Goal: Task Accomplishment & Management: Use online tool/utility

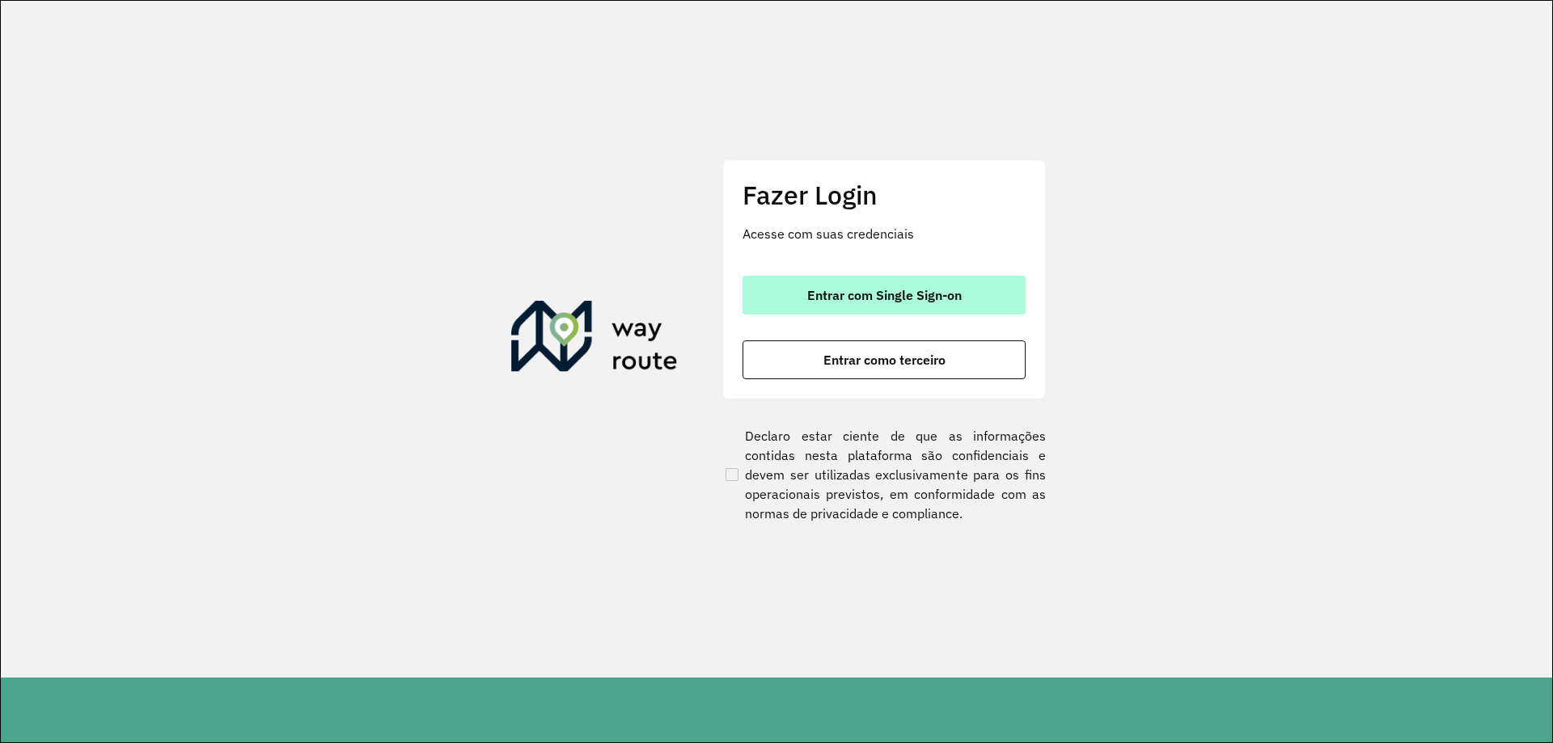
click at [835, 289] on span "Entrar com Single Sign-on" at bounding box center [884, 295] width 154 height 13
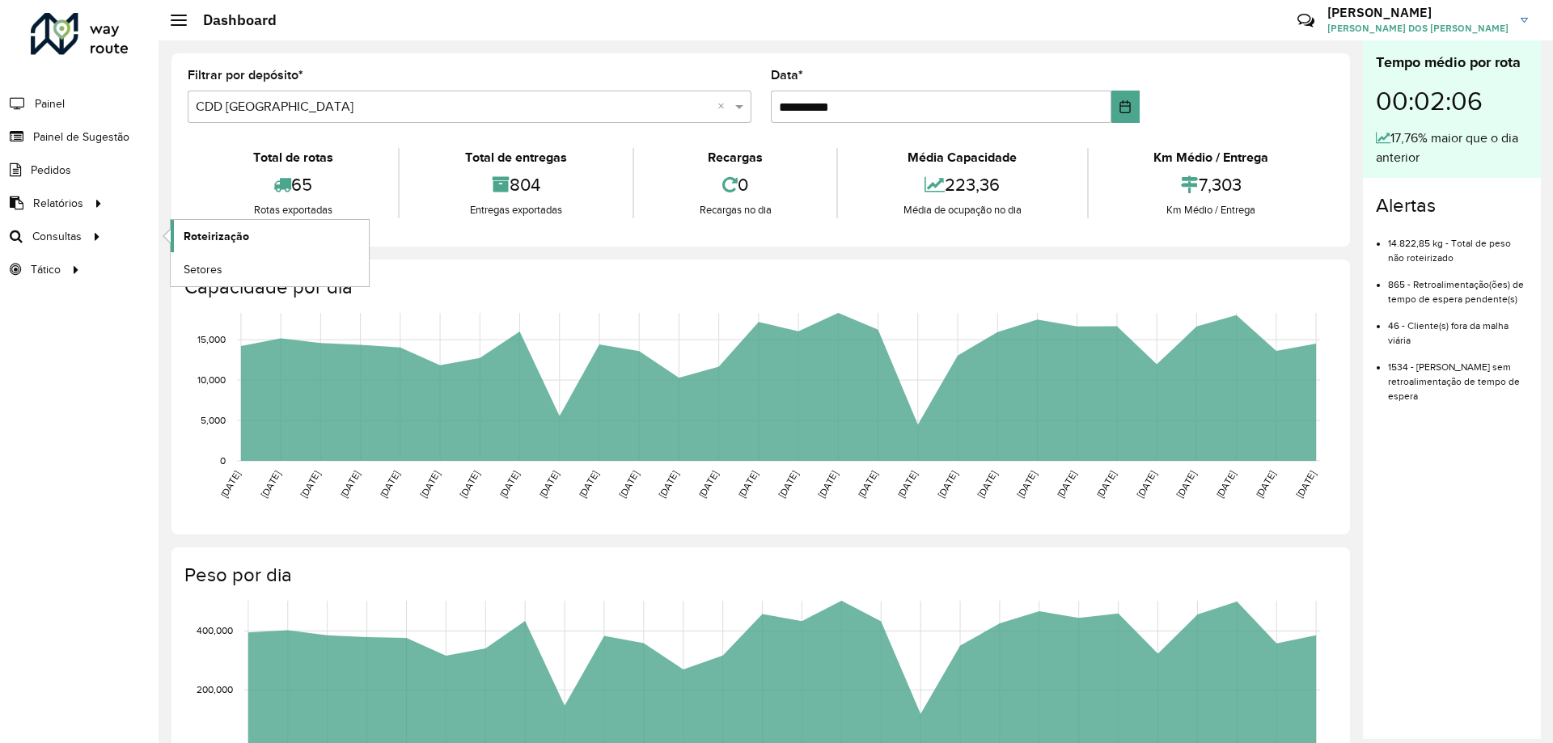
click at [201, 235] on span "Roteirização" at bounding box center [217, 236] width 66 height 17
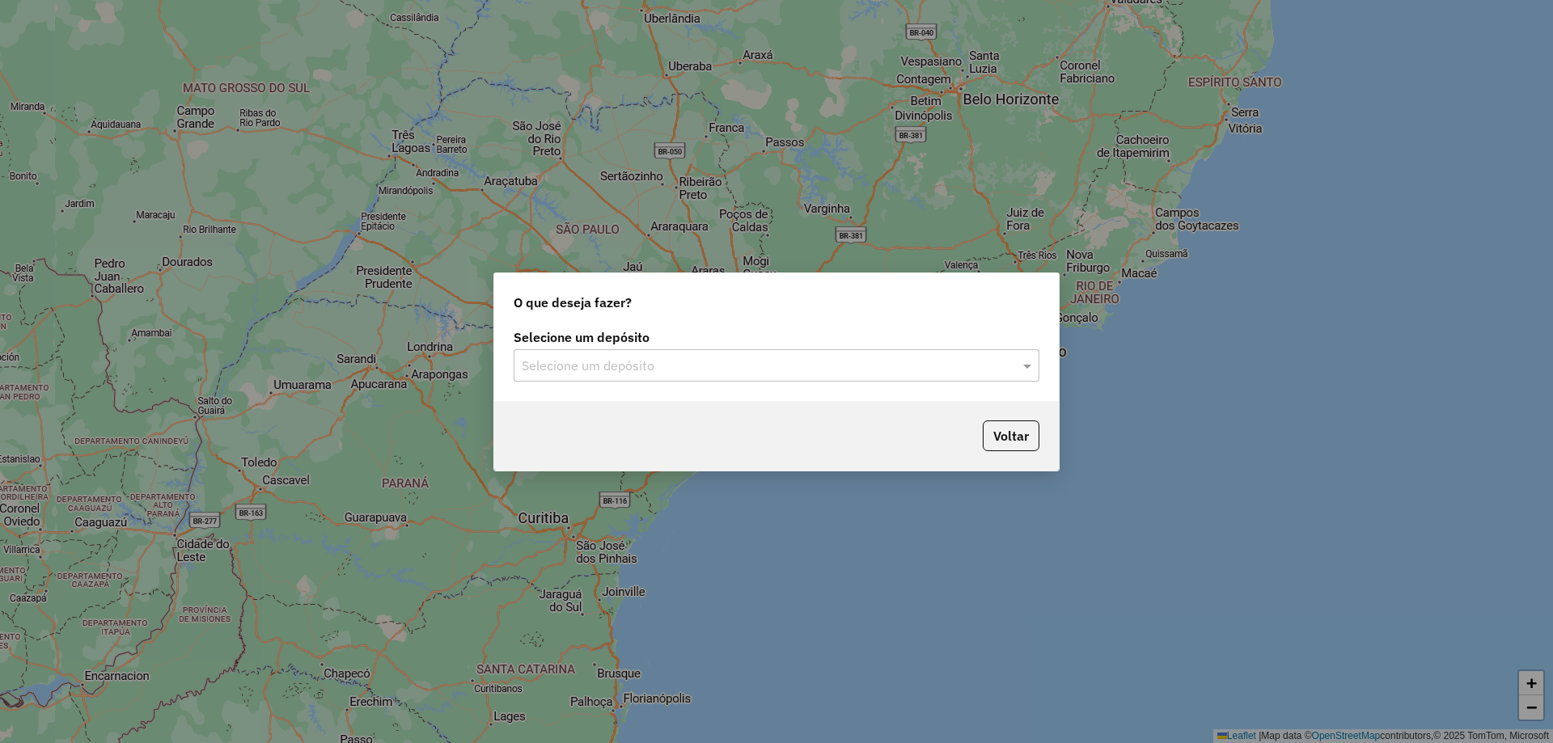
click at [591, 361] on input "text" at bounding box center [760, 366] width 477 height 19
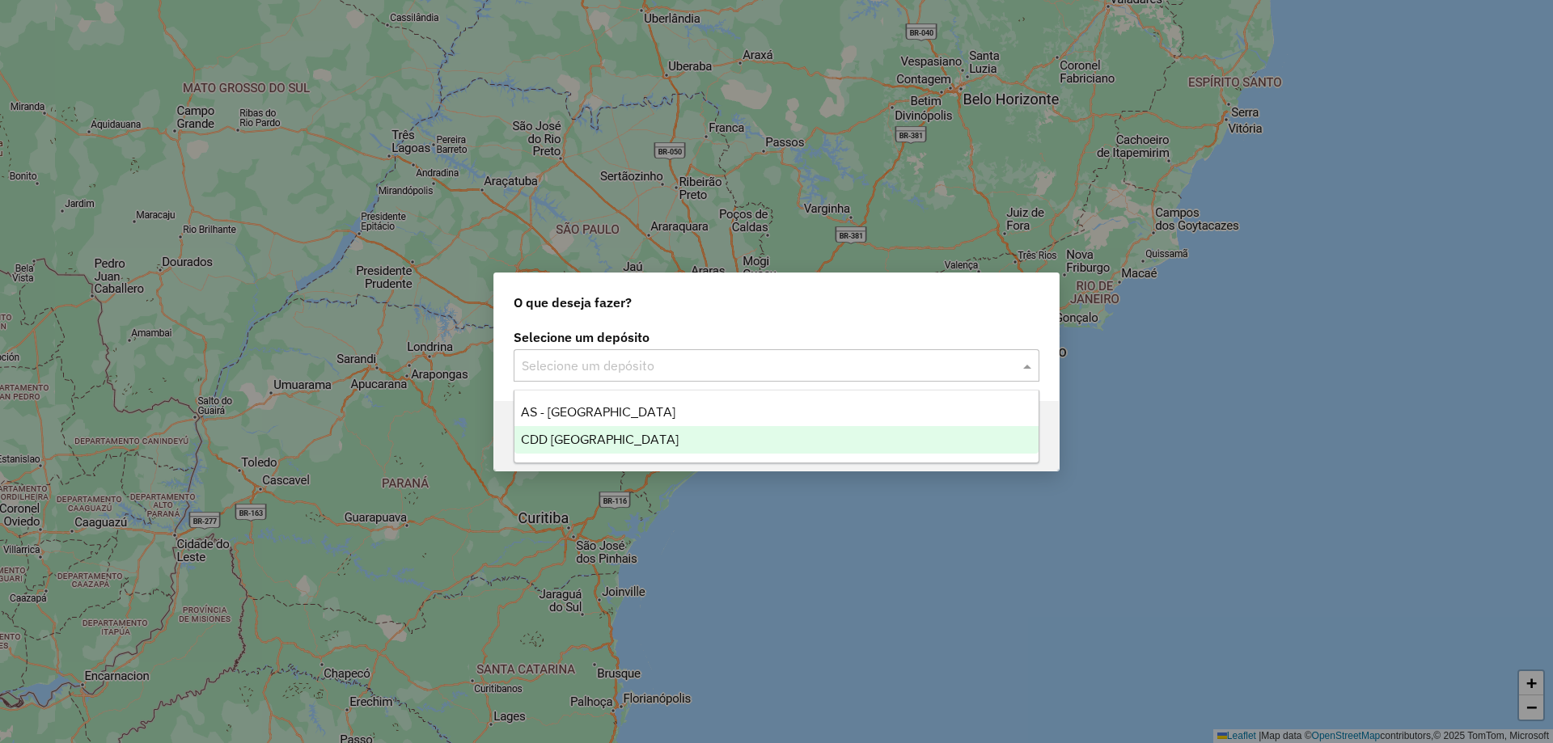
click at [564, 439] on span "CDD [GEOGRAPHIC_DATA]" at bounding box center [600, 440] width 158 height 14
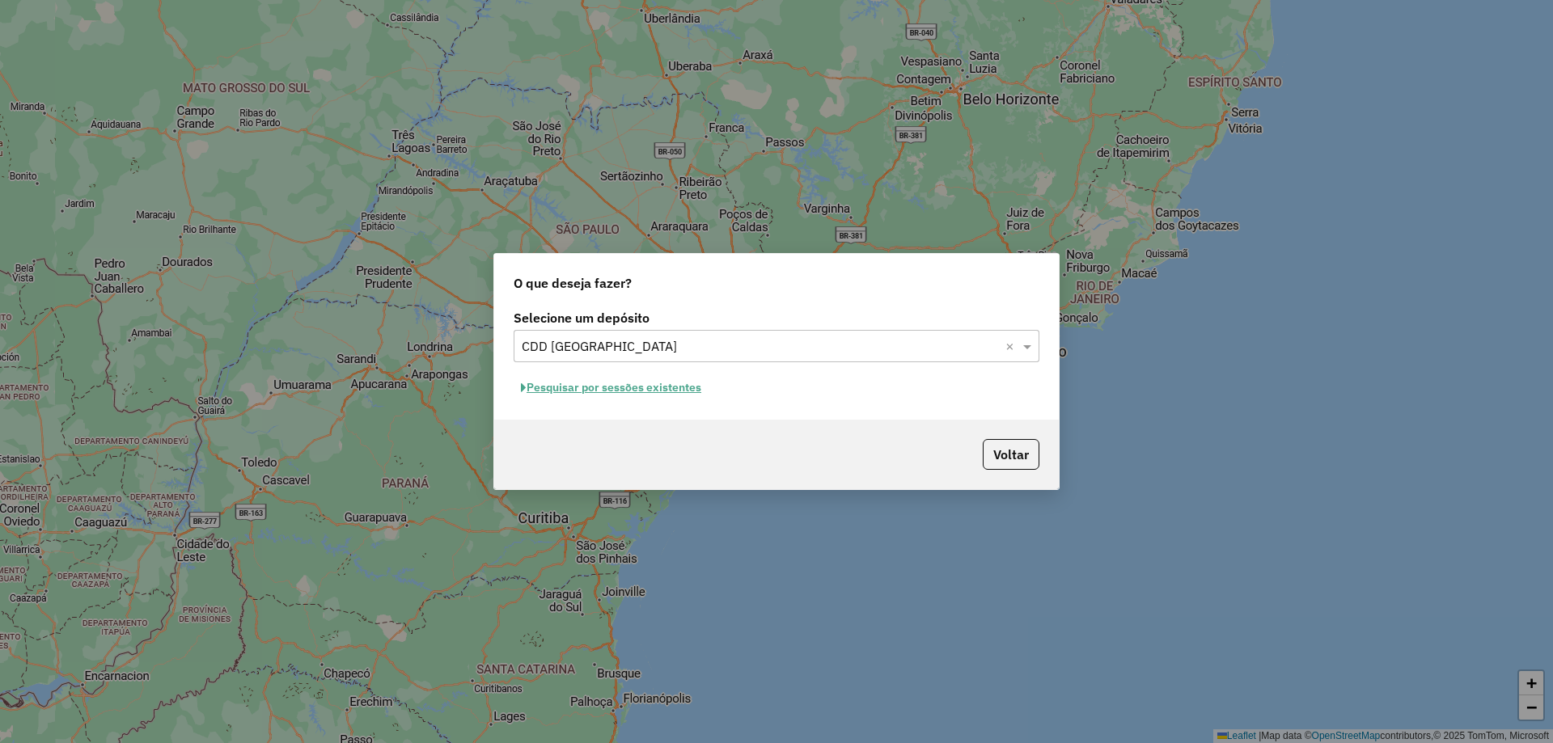
click at [591, 396] on button "Pesquisar por sessões existentes" at bounding box center [610, 387] width 195 height 25
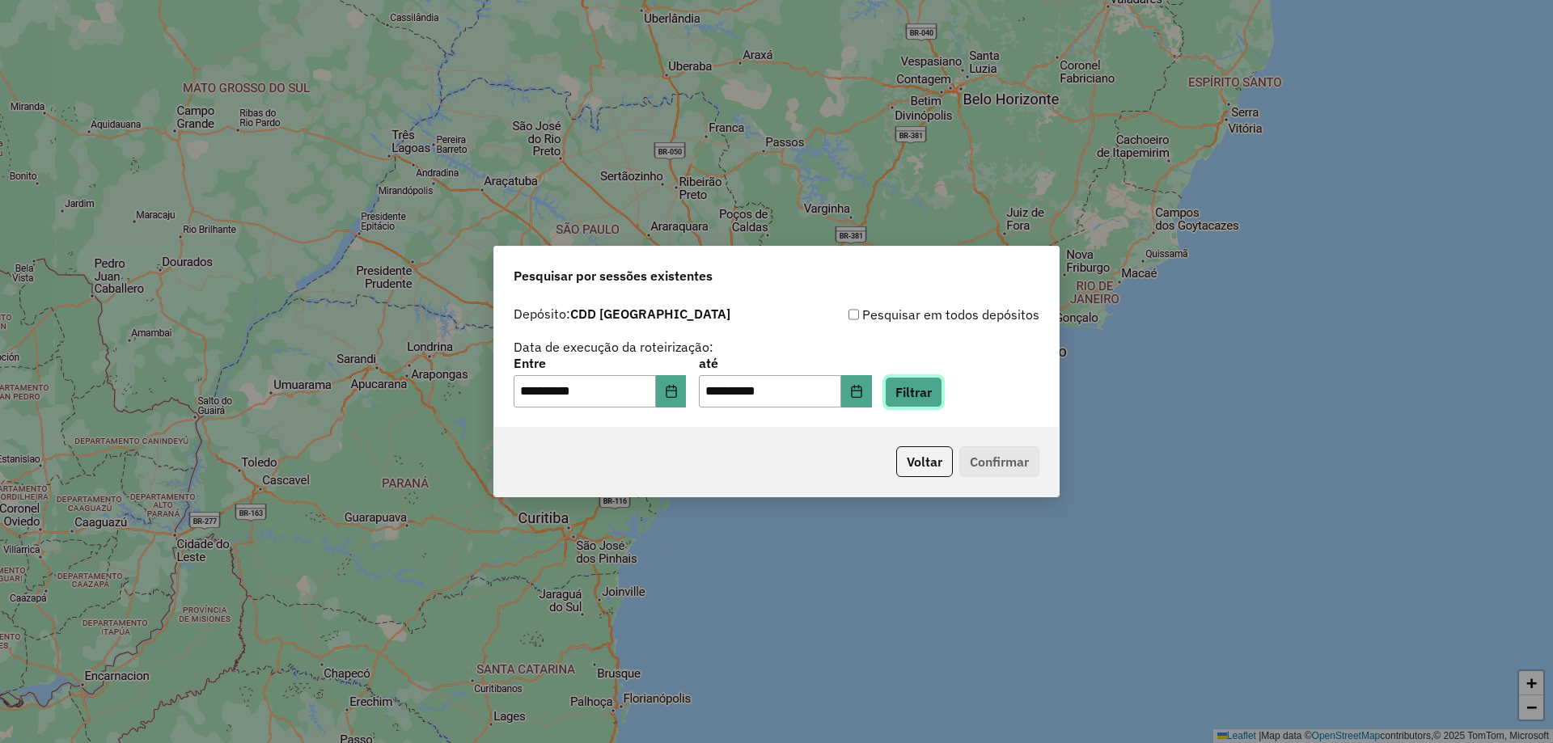
click at [942, 387] on button "Filtrar" at bounding box center [913, 392] width 57 height 31
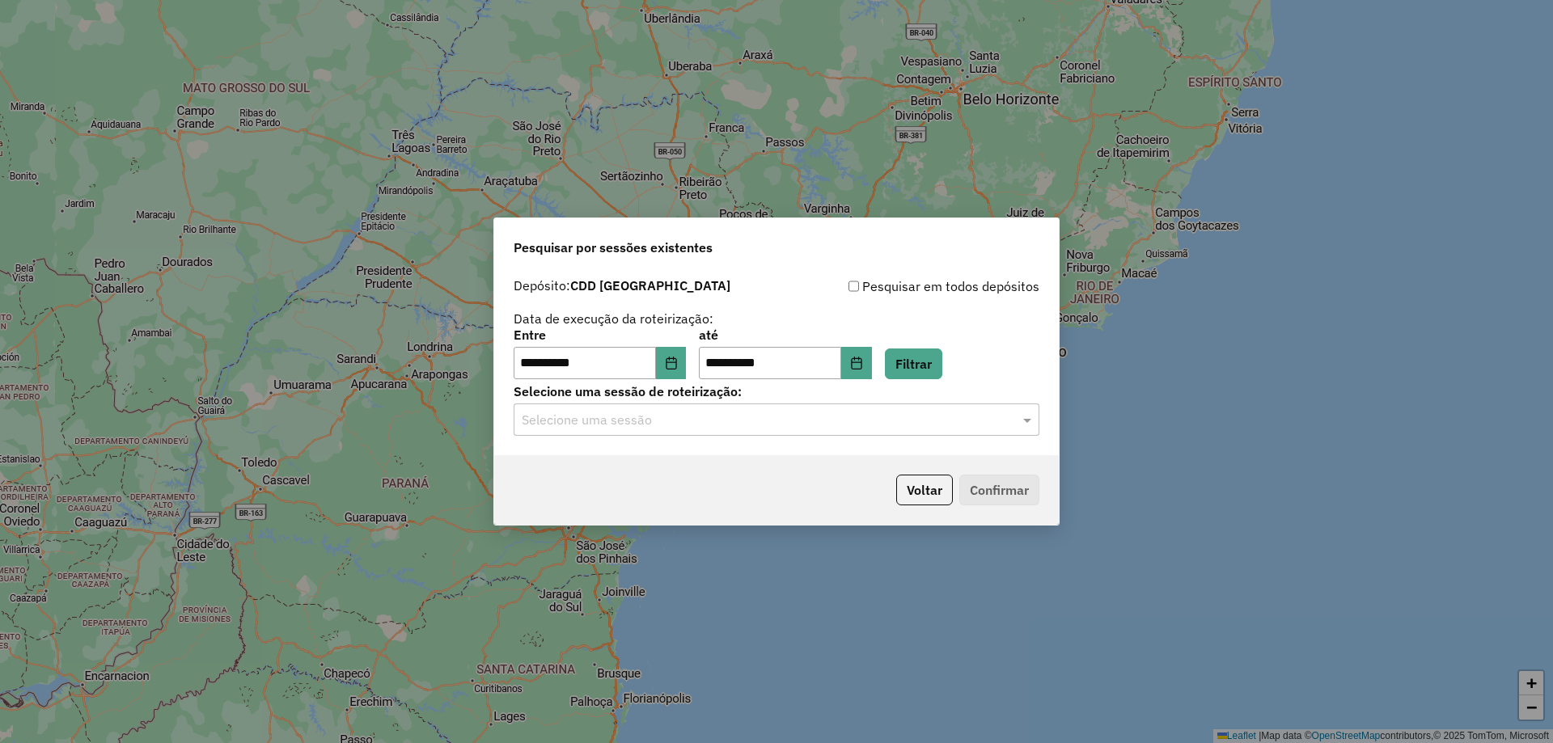
click at [786, 425] on input "text" at bounding box center [760, 420] width 477 height 19
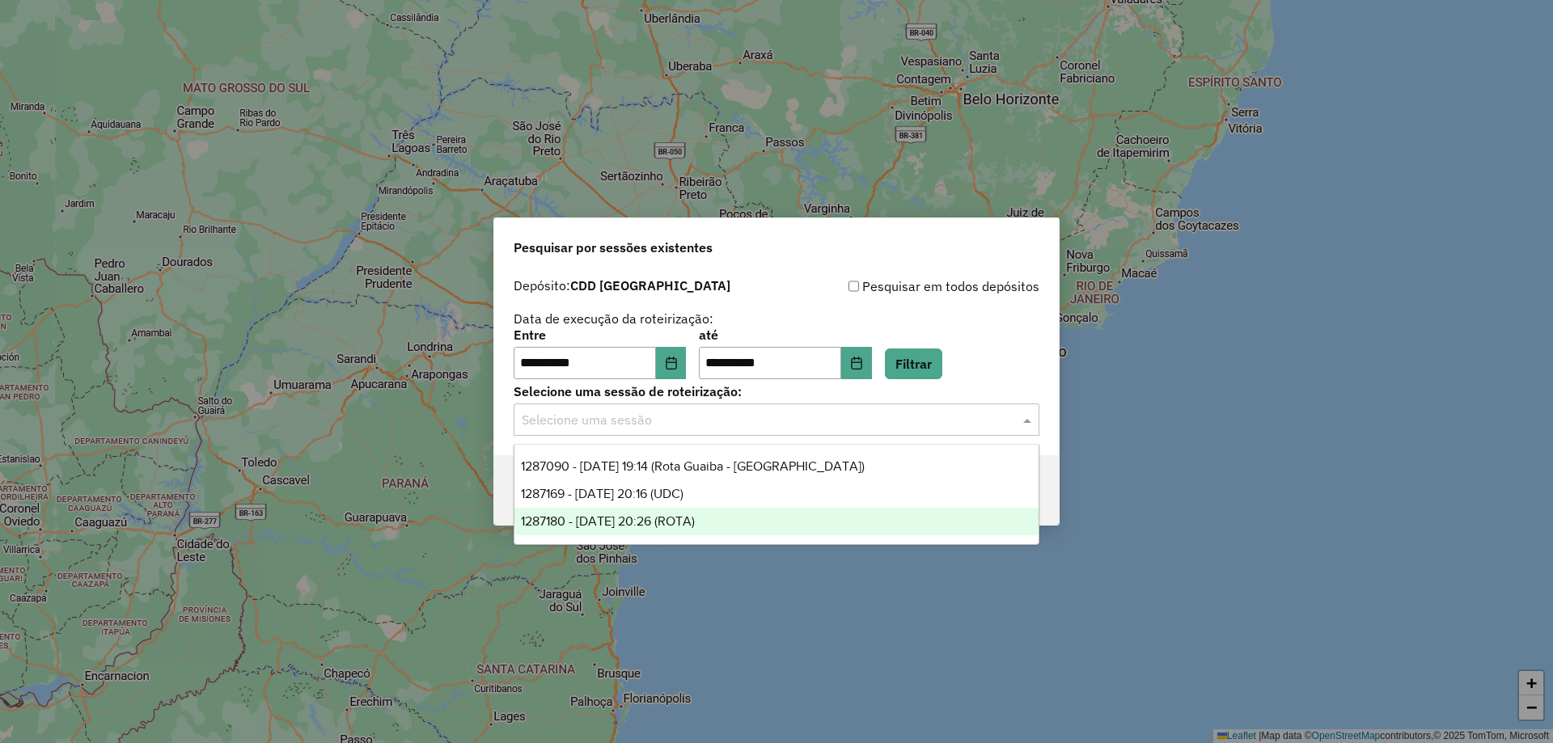
click at [695, 519] on span "1287180 - 02/10/2025 20:26 (ROTA)" at bounding box center [608, 521] width 174 height 14
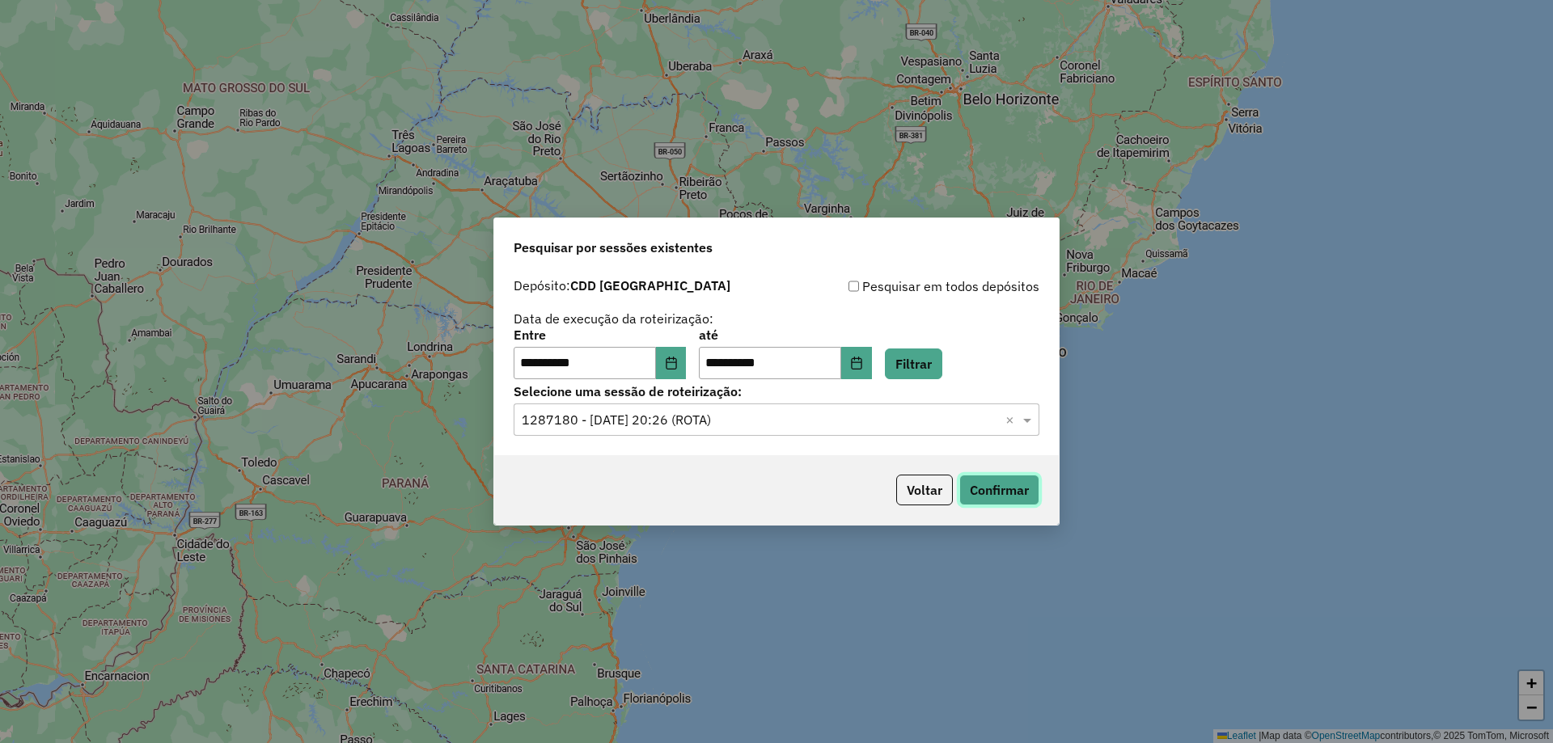
click at [995, 488] on button "Confirmar" at bounding box center [999, 490] width 80 height 31
click at [775, 420] on input "text" at bounding box center [760, 420] width 477 height 19
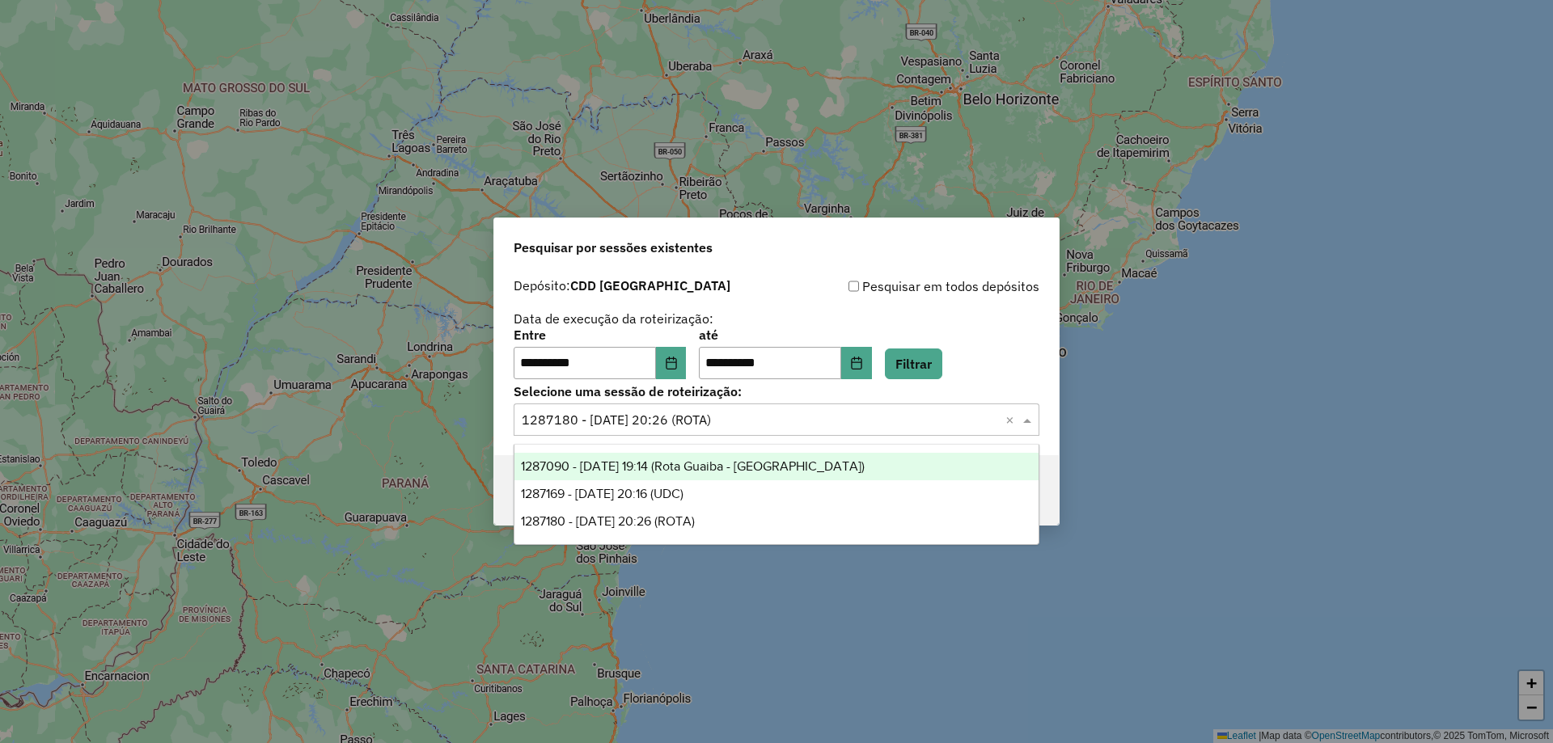
click at [694, 471] on span "1287090 - 02/10/2025 19:14 (Rota Guaiba - Noturna)" at bounding box center [693, 466] width 344 height 14
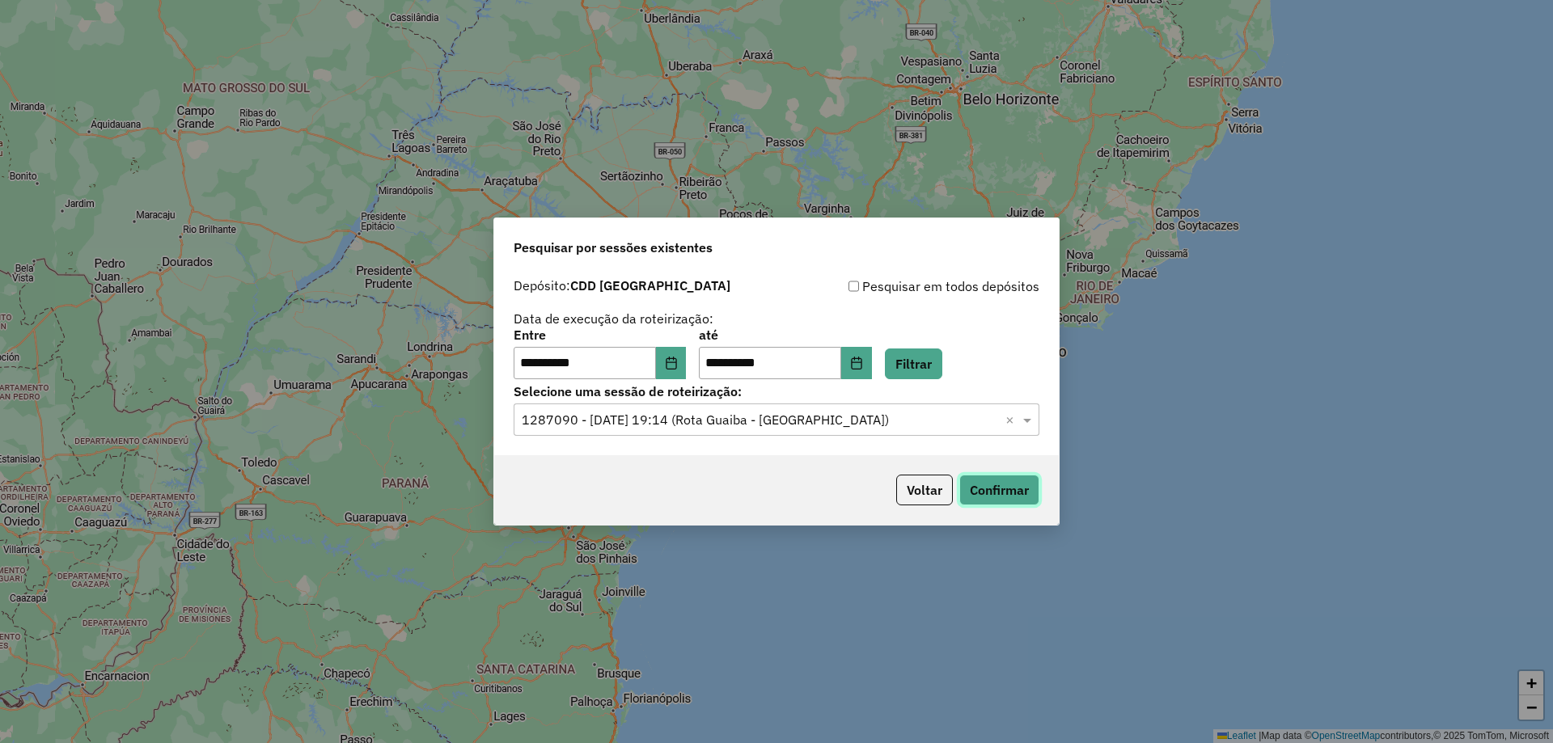
click at [978, 486] on button "Confirmar" at bounding box center [999, 490] width 80 height 31
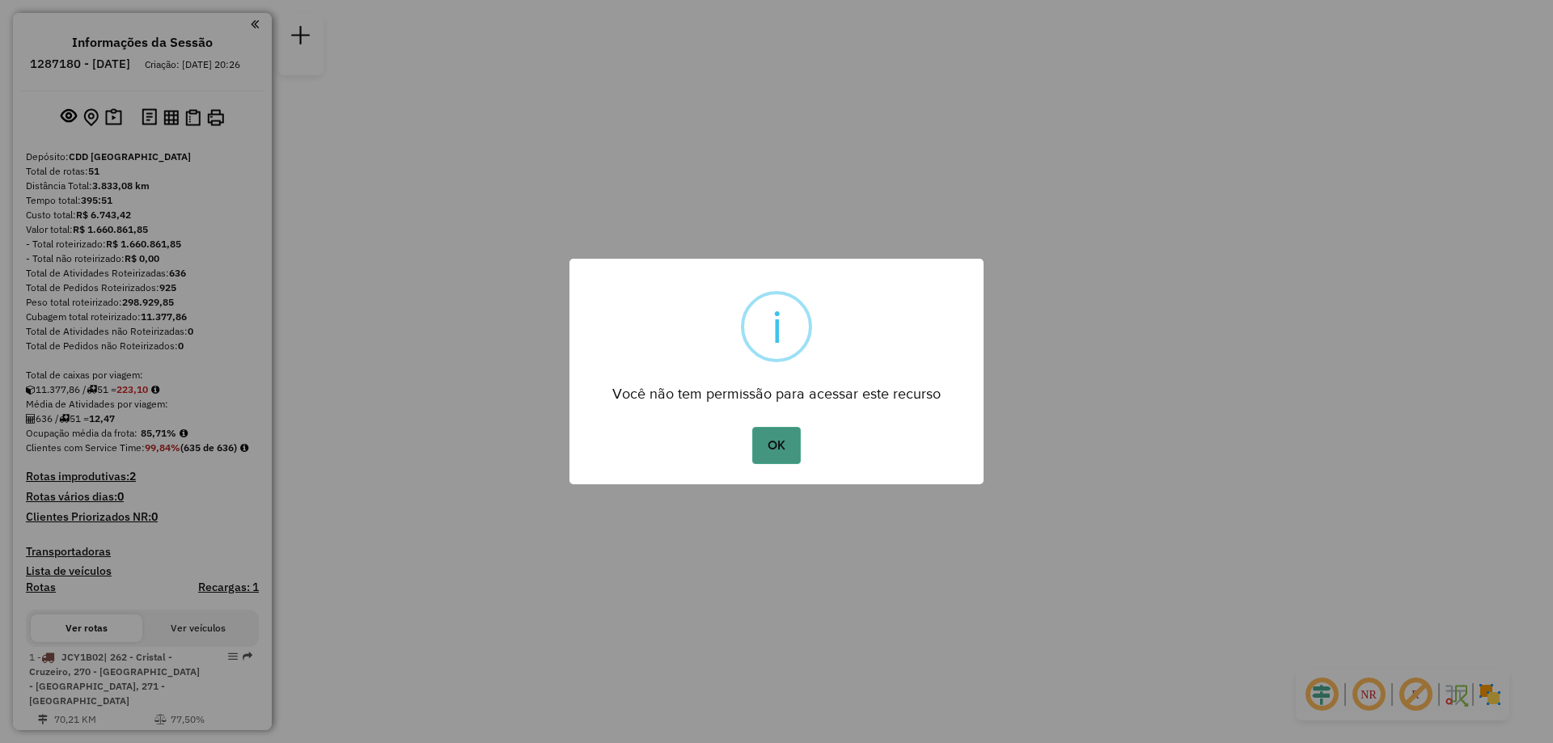
click at [787, 460] on button "OK" at bounding box center [776, 445] width 48 height 37
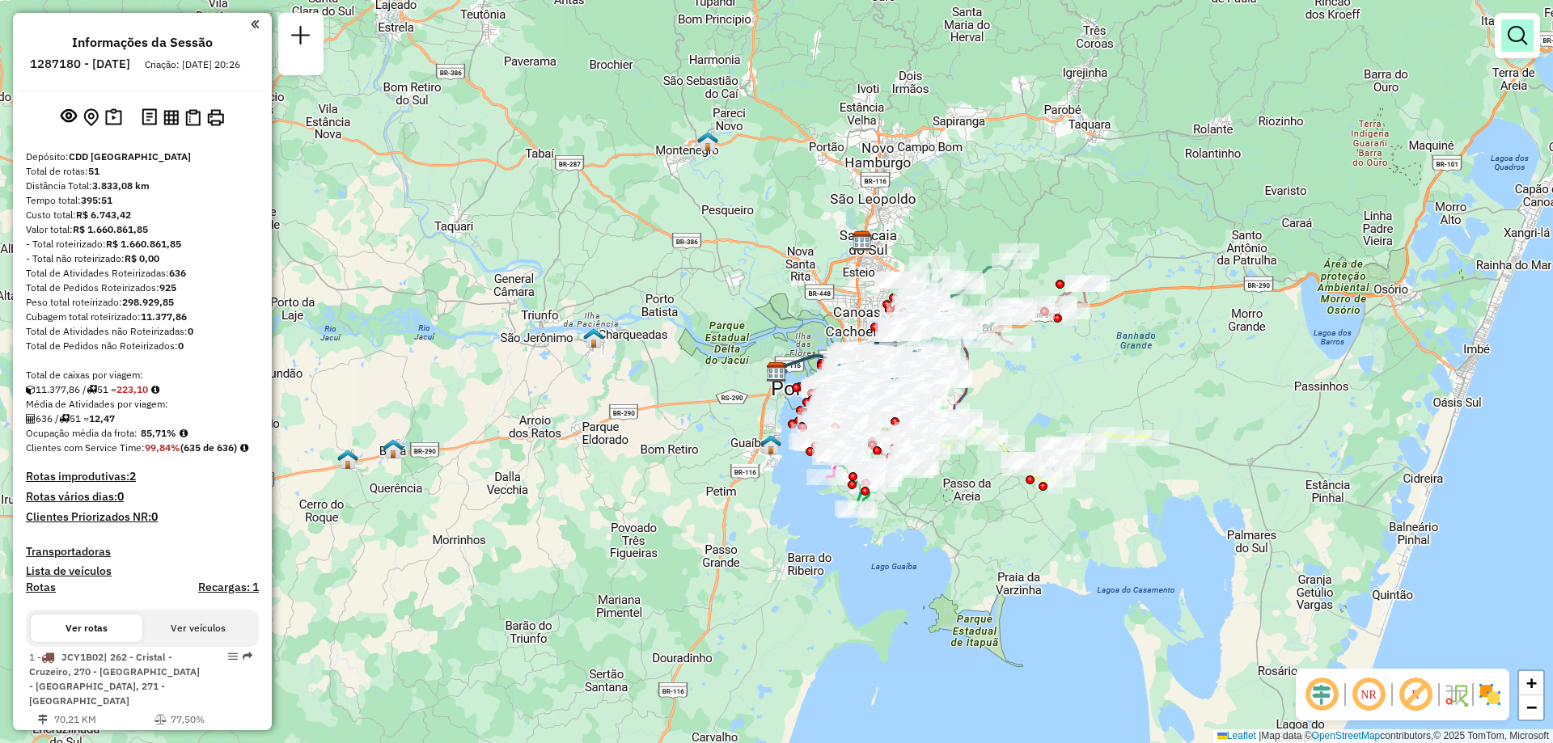
click at [1519, 36] on em at bounding box center [1516, 35] width 19 height 19
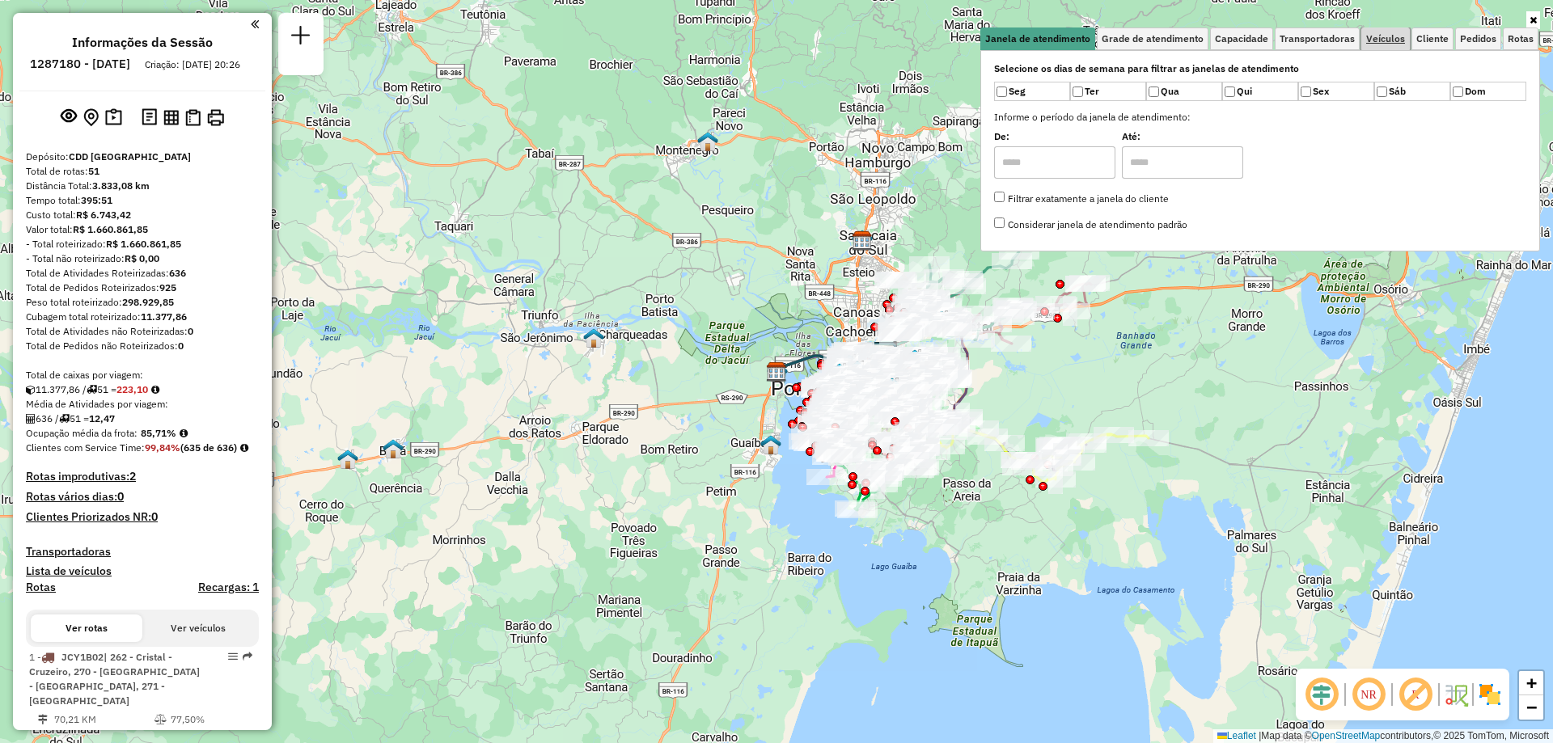
click at [1393, 43] on span "Veículos" at bounding box center [1385, 39] width 39 height 10
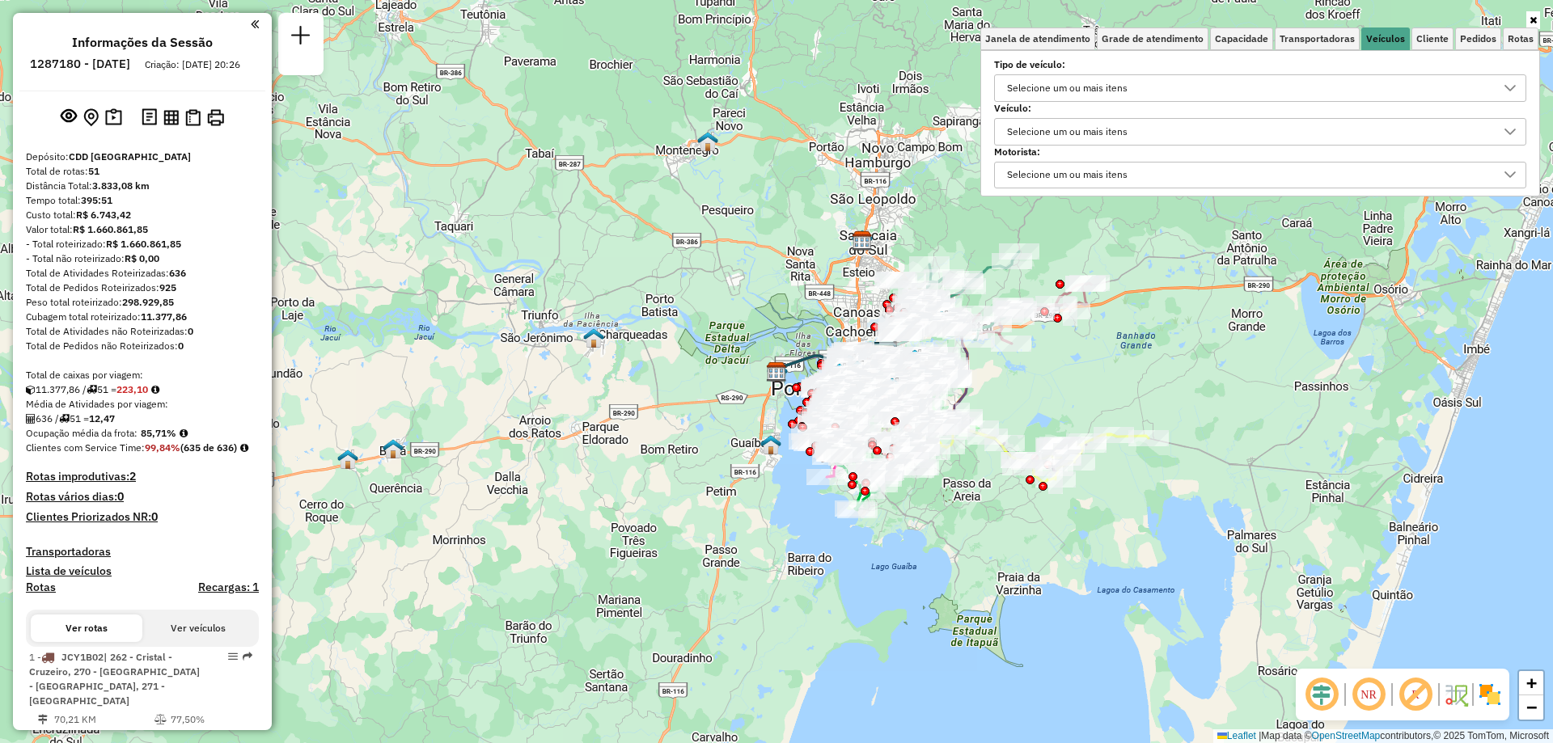
click at [1059, 123] on div "Selecione um ou mais itens" at bounding box center [1067, 132] width 132 height 26
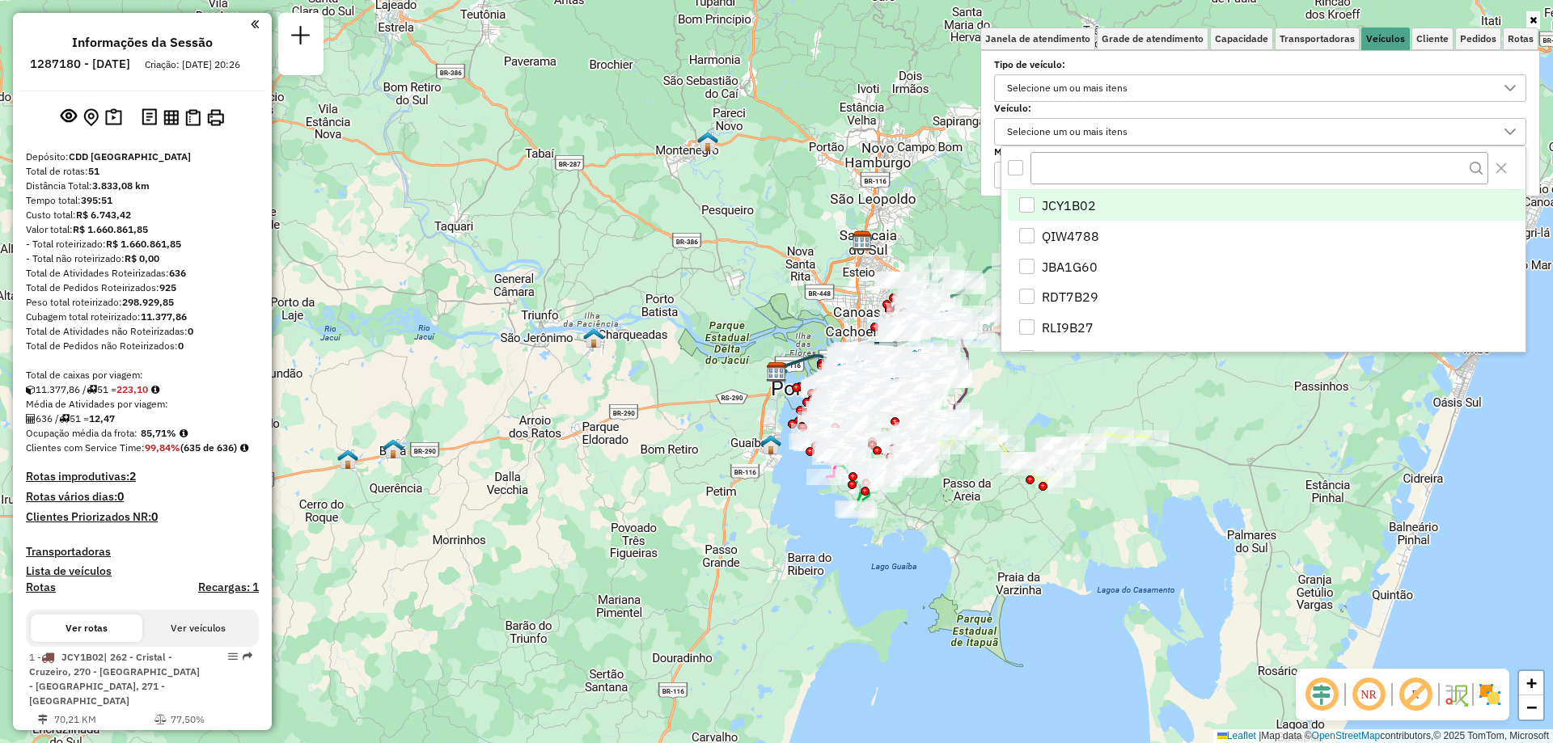
scroll to position [10, 56]
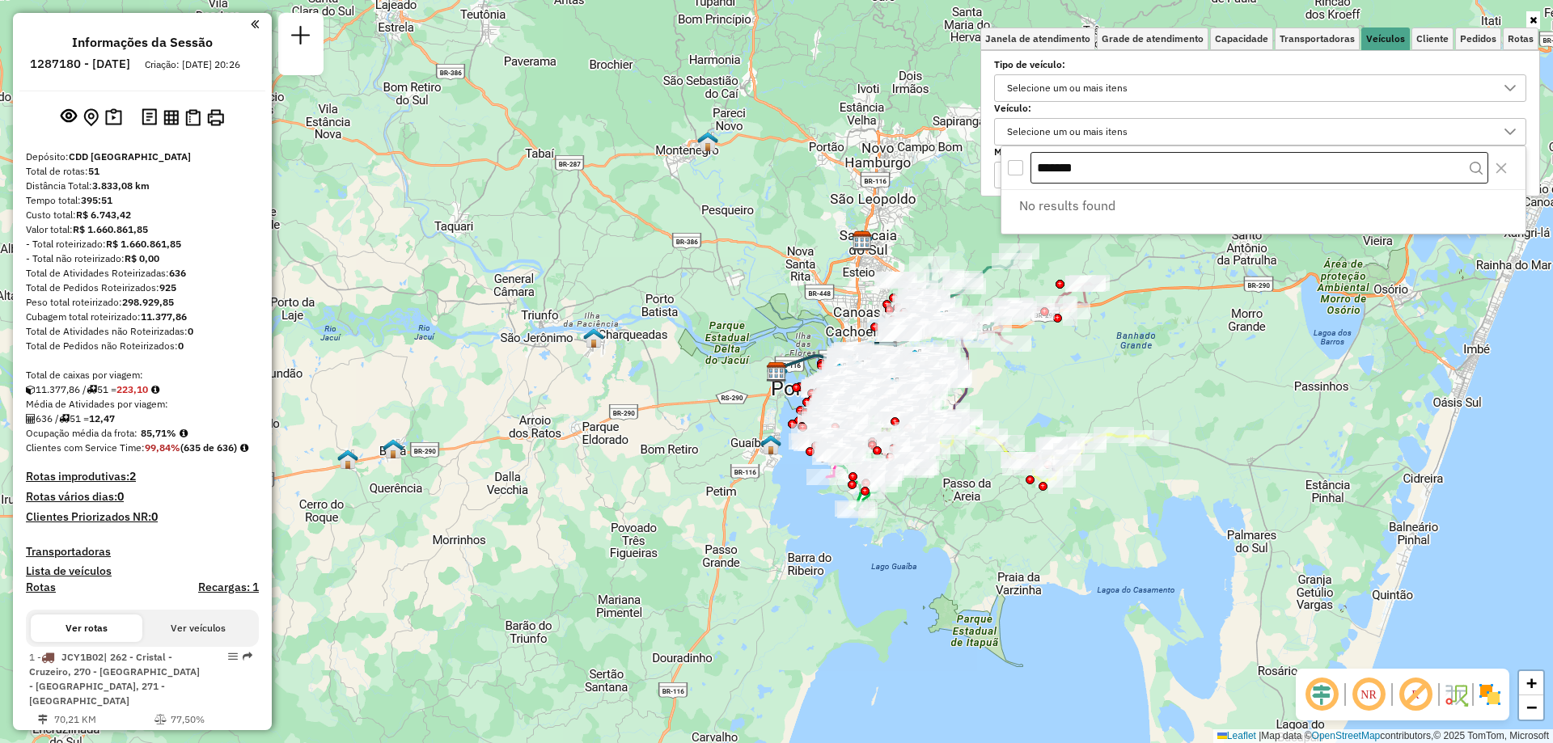
click at [1042, 166] on input "*******" at bounding box center [1259, 168] width 458 height 32
type input "*******"
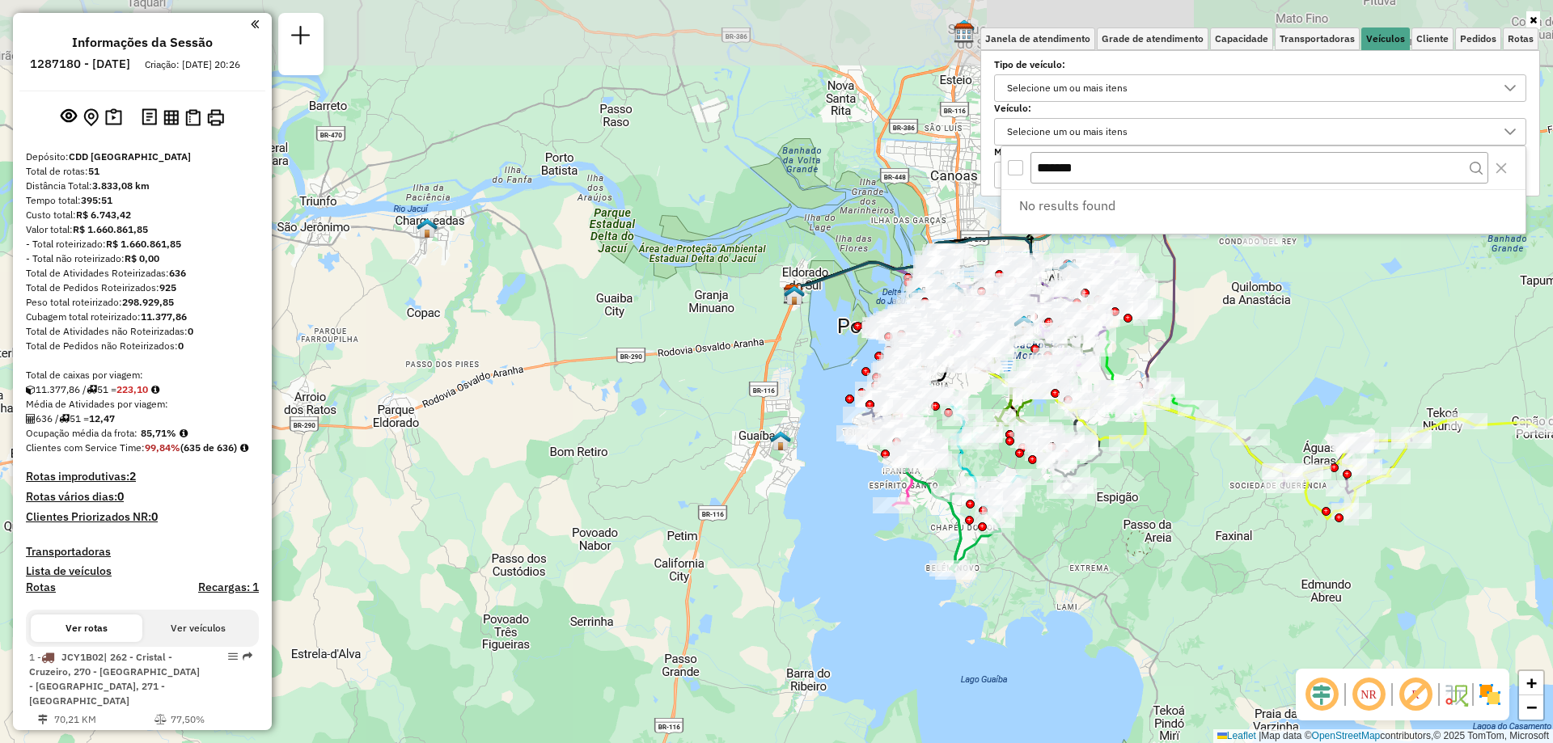
drag, startPoint x: 671, startPoint y: 397, endPoint x: 814, endPoint y: 581, distance: 233.4
click at [780, 642] on div "Janela de atendimento Grade de atendimento Capacidade Transportadoras Veículos …" at bounding box center [776, 371] width 1553 height 743
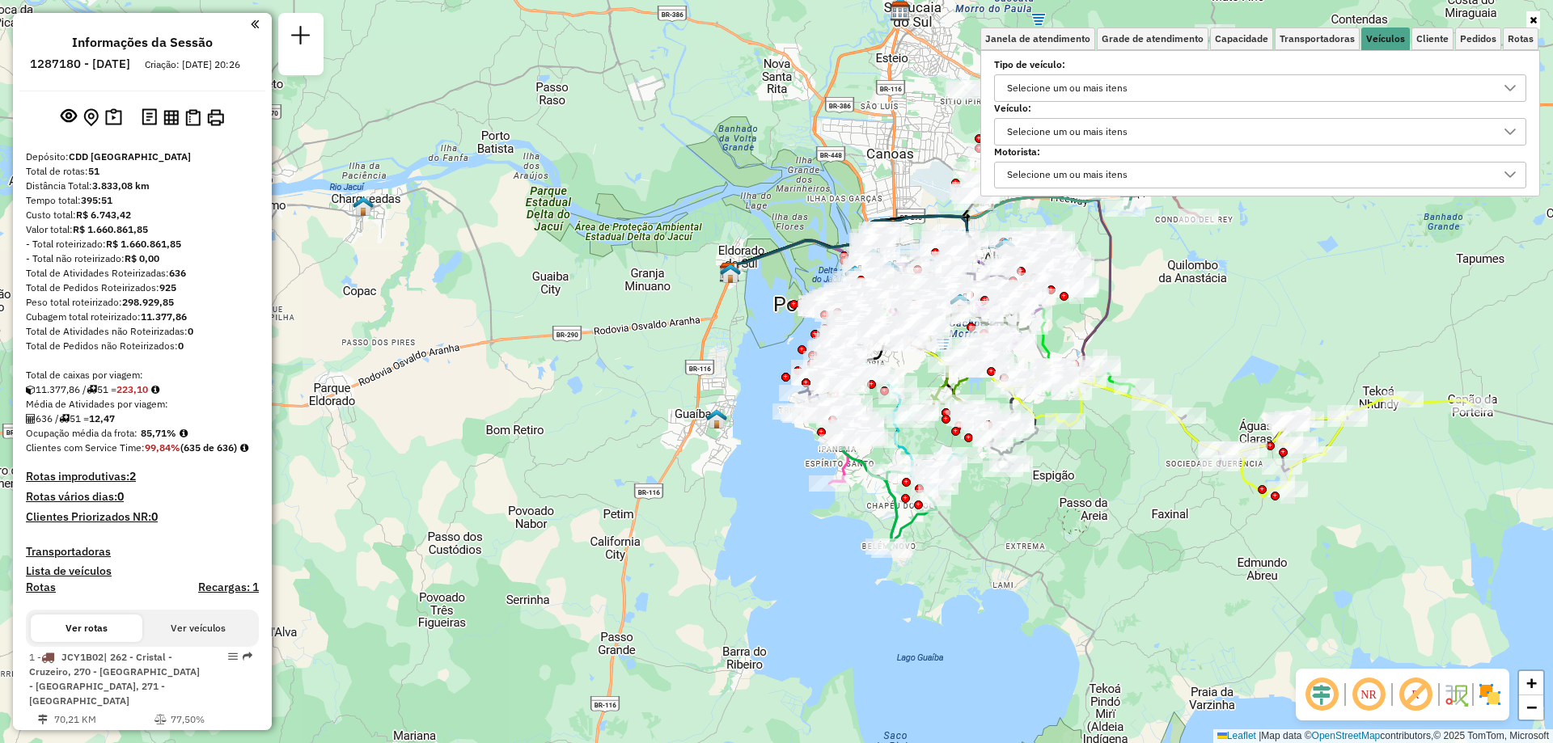
drag, startPoint x: 761, startPoint y: 618, endPoint x: 703, endPoint y: 455, distance: 172.7
click at [703, 455] on div "Janela de atendimento Grade de atendimento Capacidade Transportadoras Veículos …" at bounding box center [776, 371] width 1553 height 743
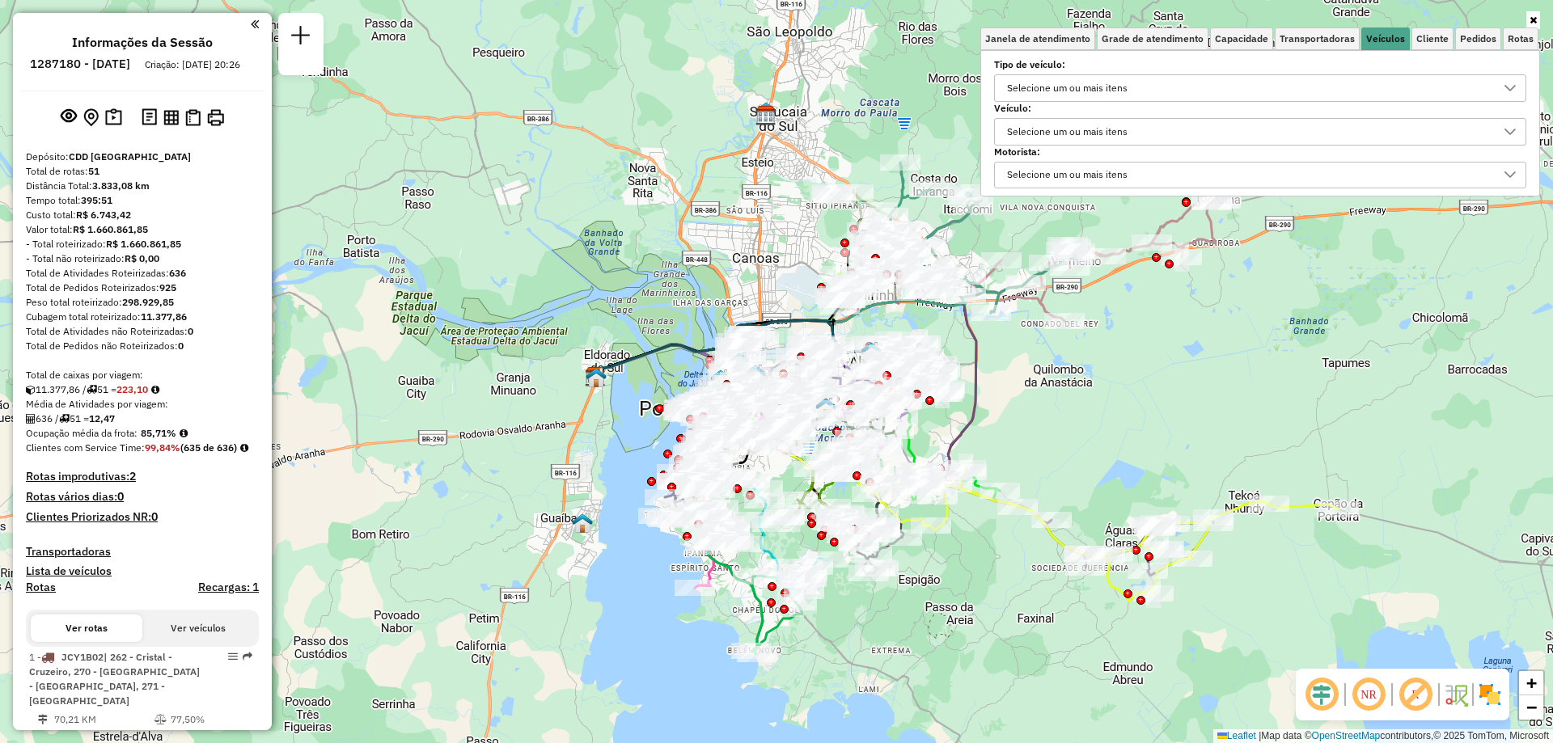
drag, startPoint x: 1231, startPoint y: 562, endPoint x: 1097, endPoint y: 666, distance: 170.0
click at [1097, 666] on div "Janela de atendimento Grade de atendimento Capacidade Transportadoras Veículos …" at bounding box center [776, 371] width 1553 height 743
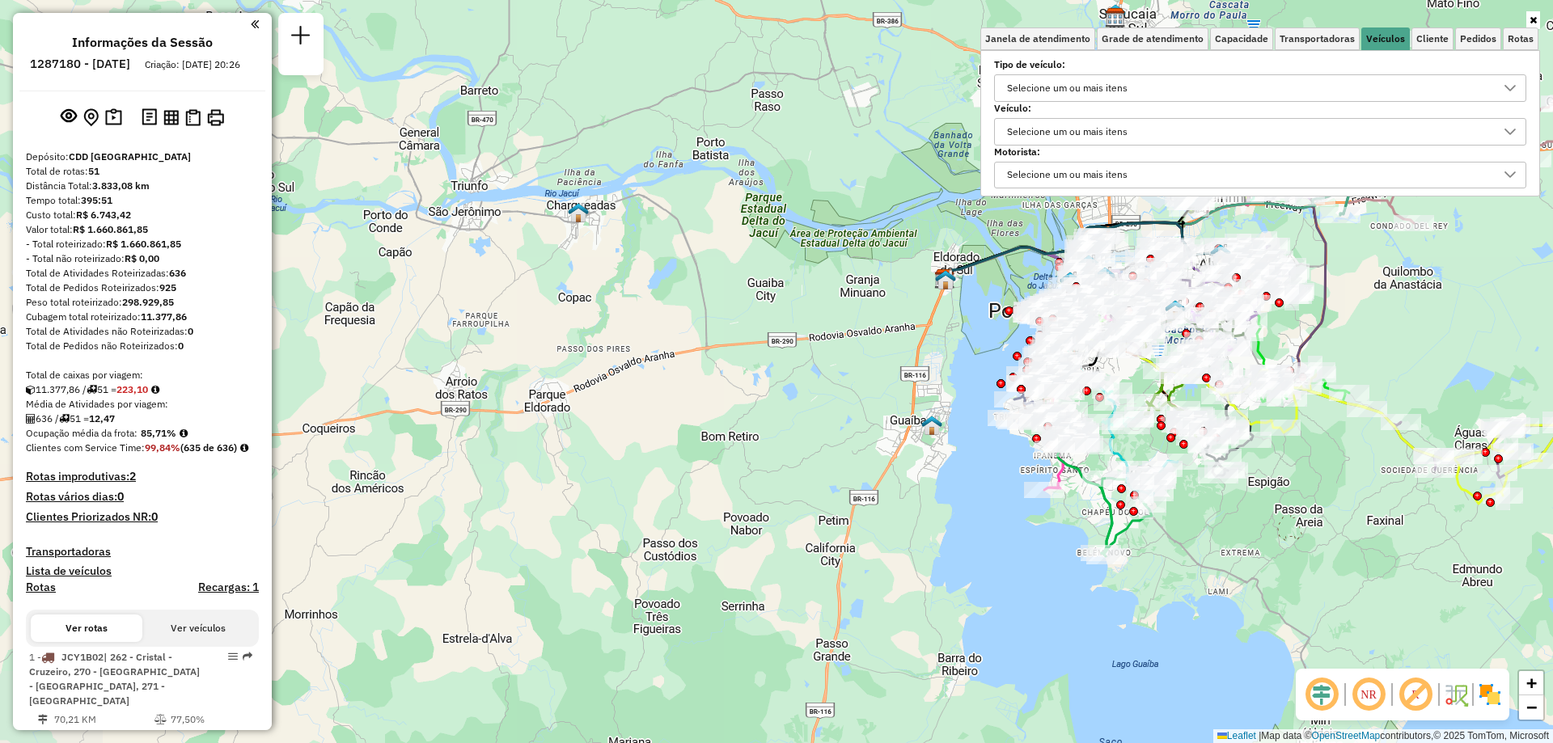
drag, startPoint x: 1169, startPoint y: 395, endPoint x: 1526, endPoint y: 283, distance: 373.7
click at [1526, 283] on div "Janela de atendimento Grade de atendimento Capacidade Transportadoras Veículos …" at bounding box center [776, 371] width 1553 height 743
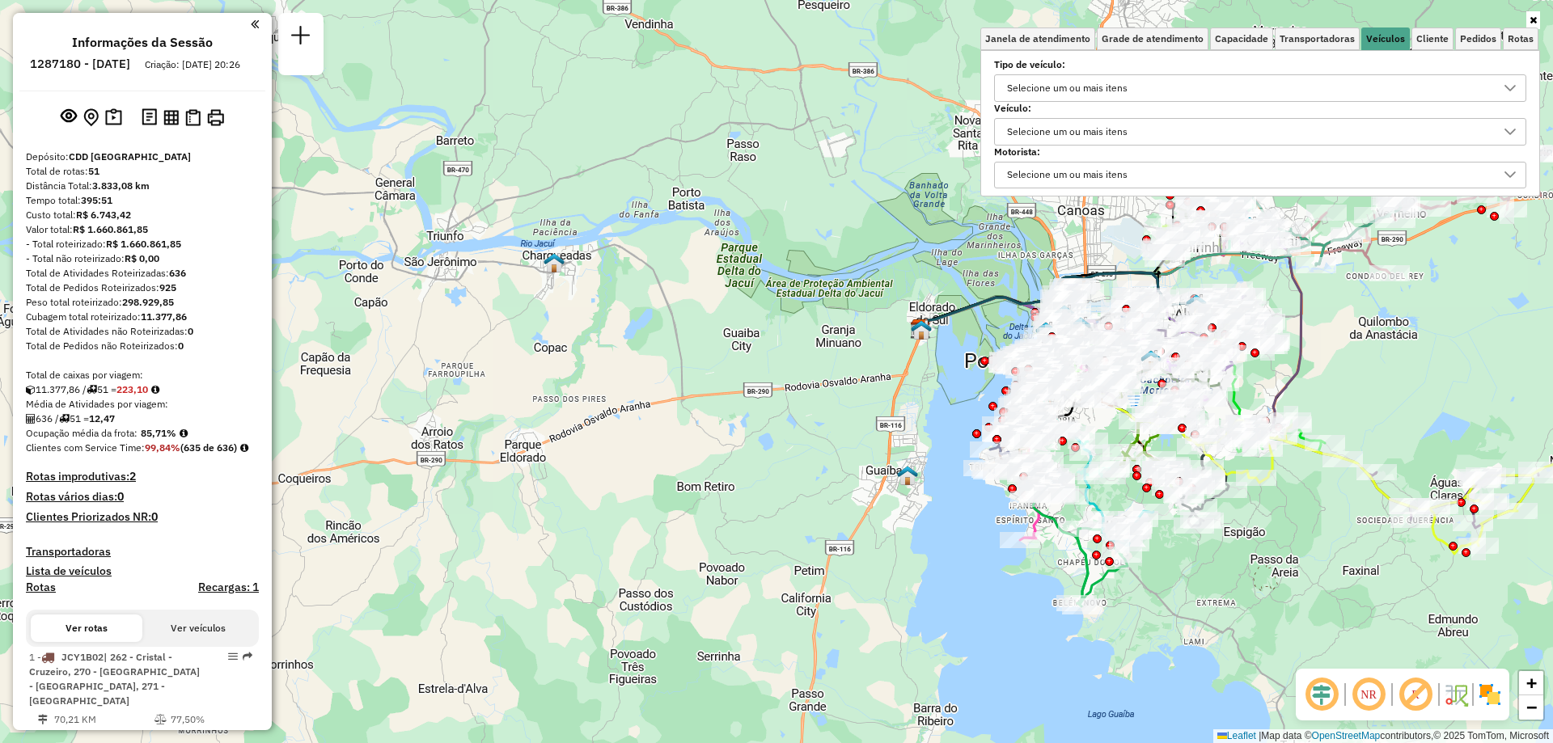
drag, startPoint x: 907, startPoint y: 460, endPoint x: 965, endPoint y: 606, distance: 156.5
click at [965, 606] on div "Janela de atendimento Grade de atendimento Capacidade Transportadoras Veículos …" at bounding box center [776, 371] width 1553 height 743
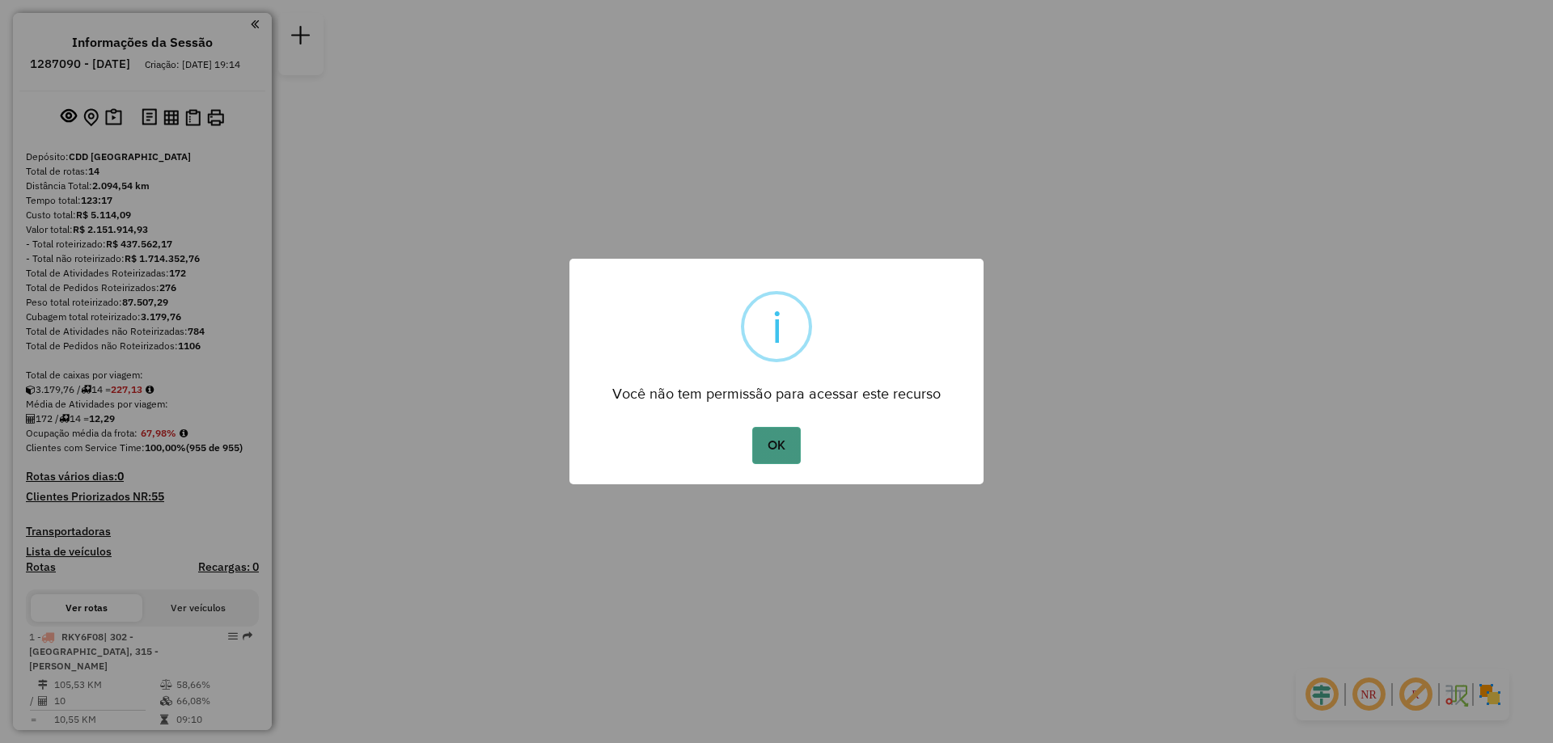
click at [771, 448] on button "OK" at bounding box center [776, 445] width 48 height 37
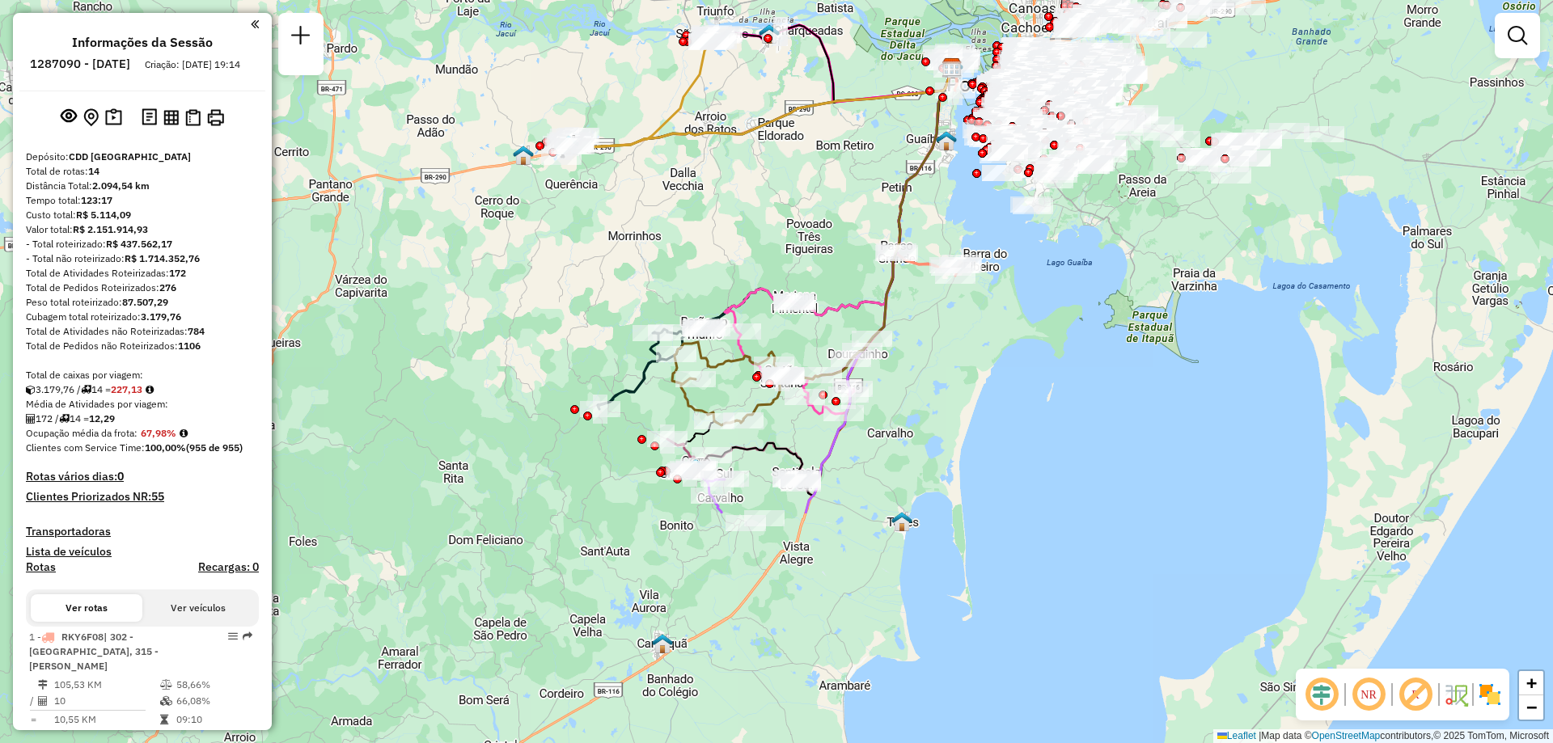
drag, startPoint x: 778, startPoint y: 585, endPoint x: 919, endPoint y: 333, distance: 289.3
click at [933, 328] on div "Janela de atendimento Grade de atendimento Capacidade Transportadoras Veículos …" at bounding box center [776, 371] width 1553 height 743
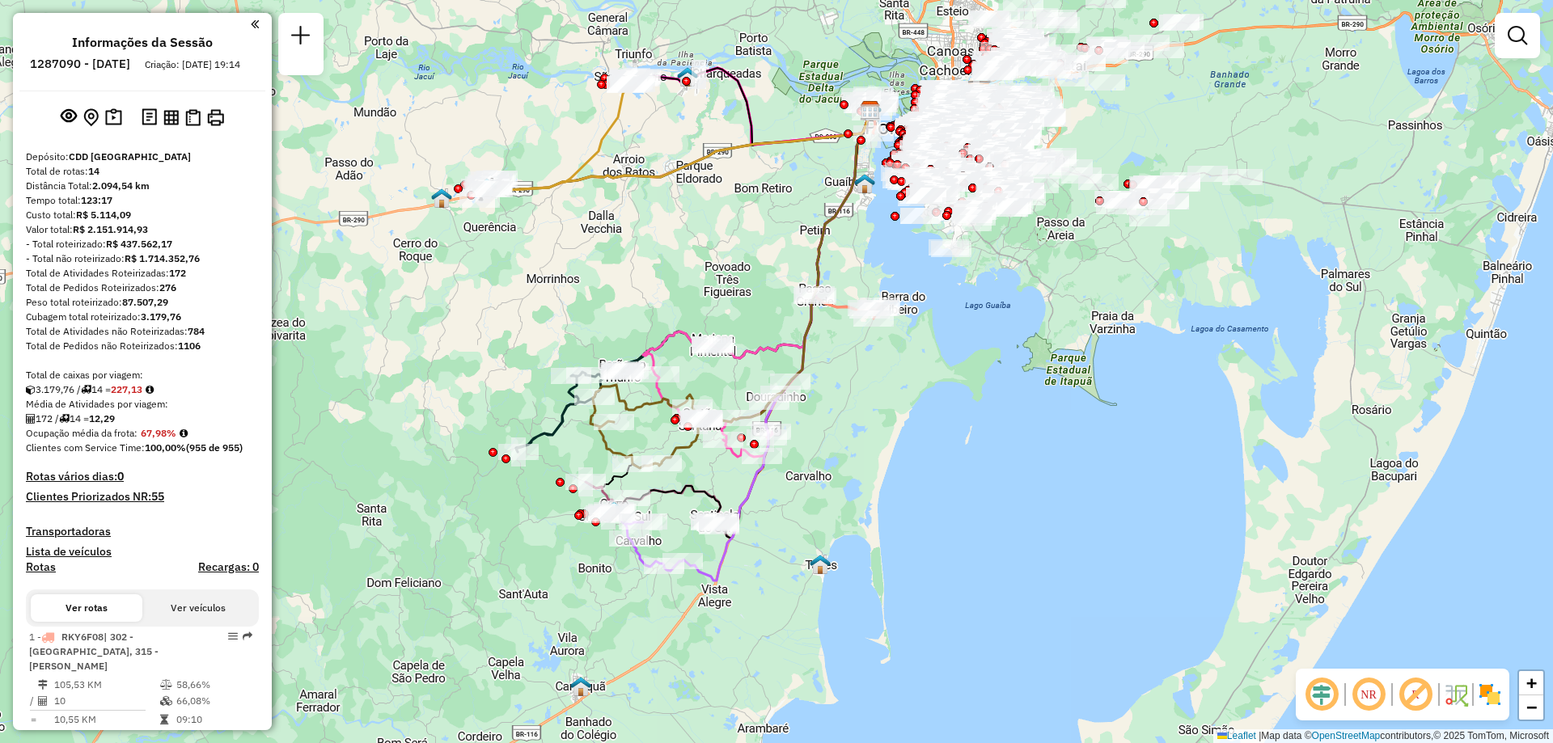
drag, startPoint x: 953, startPoint y: 353, endPoint x: 881, endPoint y: 403, distance: 87.3
click at [881, 403] on div "Janela de atendimento Grade de atendimento Capacidade Transportadoras Veículos …" at bounding box center [776, 371] width 1553 height 743
select select "**********"
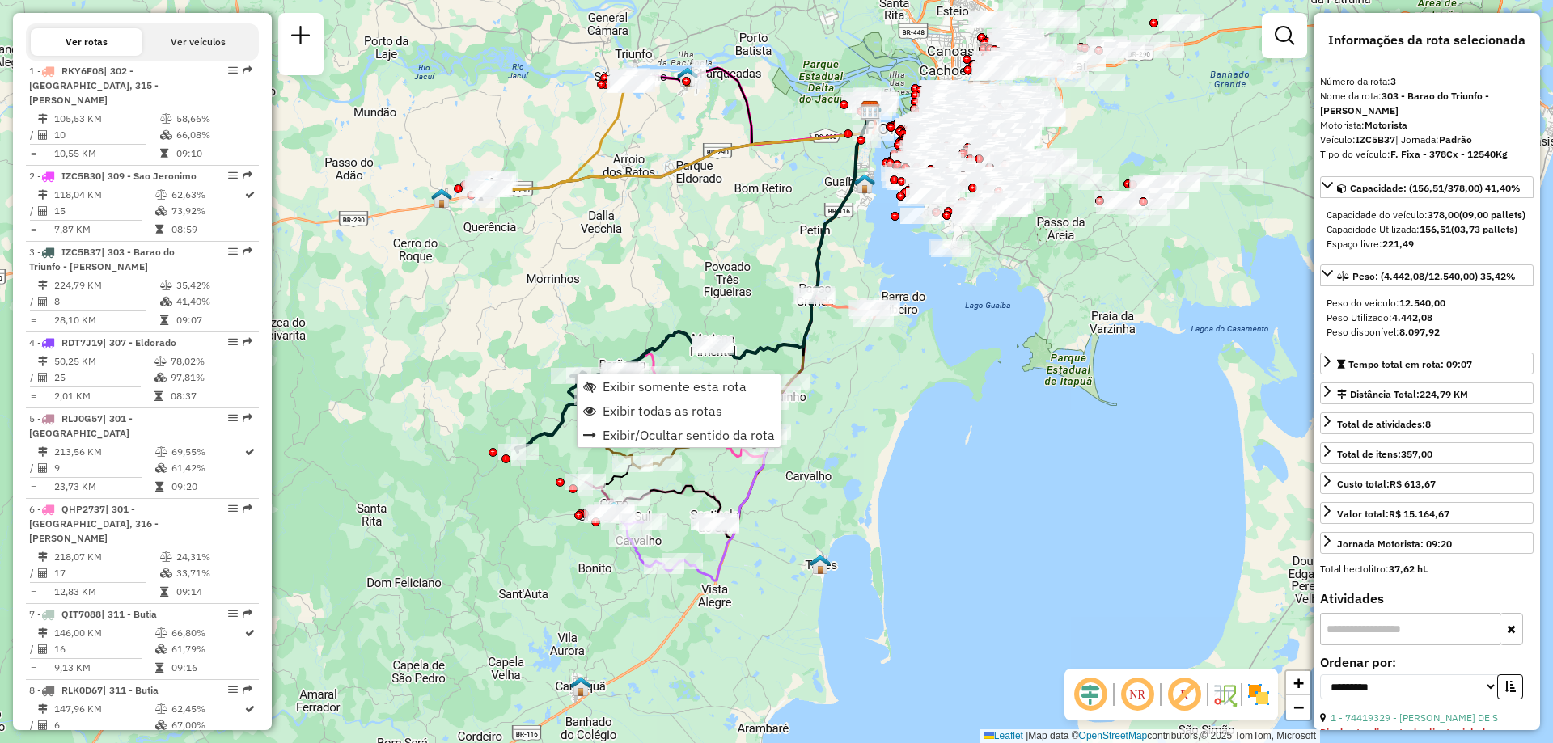
scroll to position [809, 0]
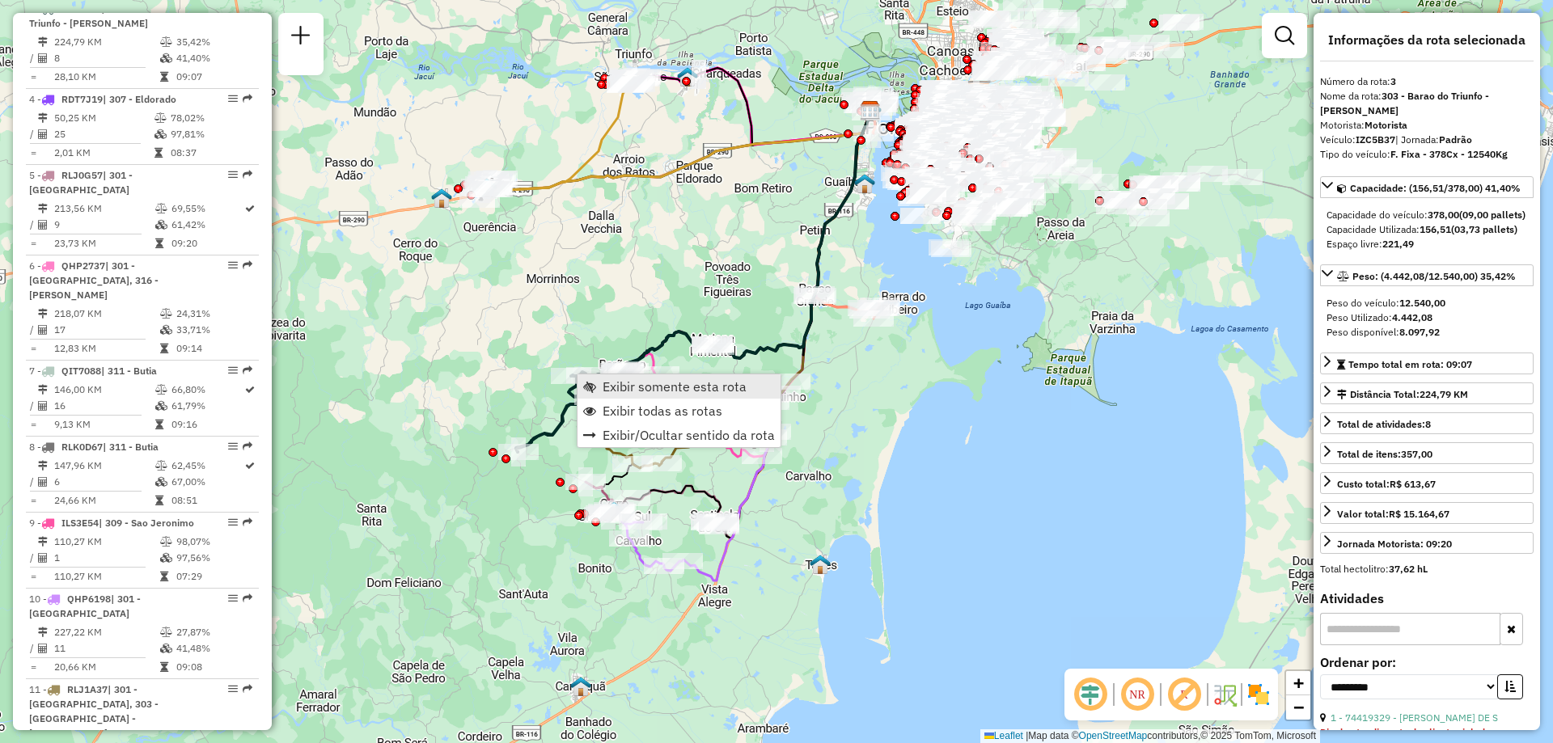
click at [633, 382] on span "Exibir somente esta rota" at bounding box center [674, 386] width 144 height 13
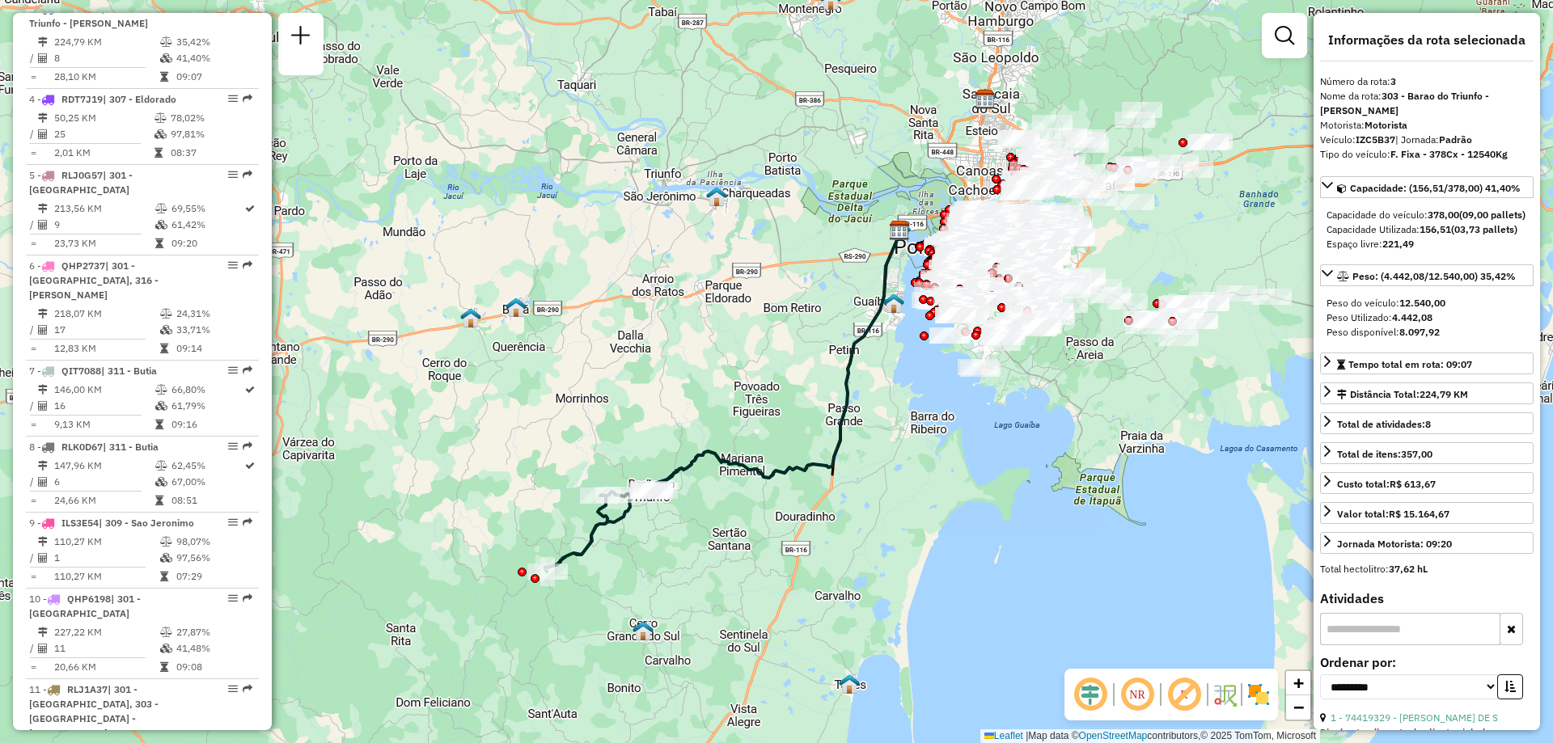
drag, startPoint x: 877, startPoint y: 566, endPoint x: 772, endPoint y: 518, distance: 114.7
click at [772, 524] on div "Janela de atendimento Grade de atendimento Capacidade Transportadoras Veículos …" at bounding box center [776, 371] width 1553 height 743
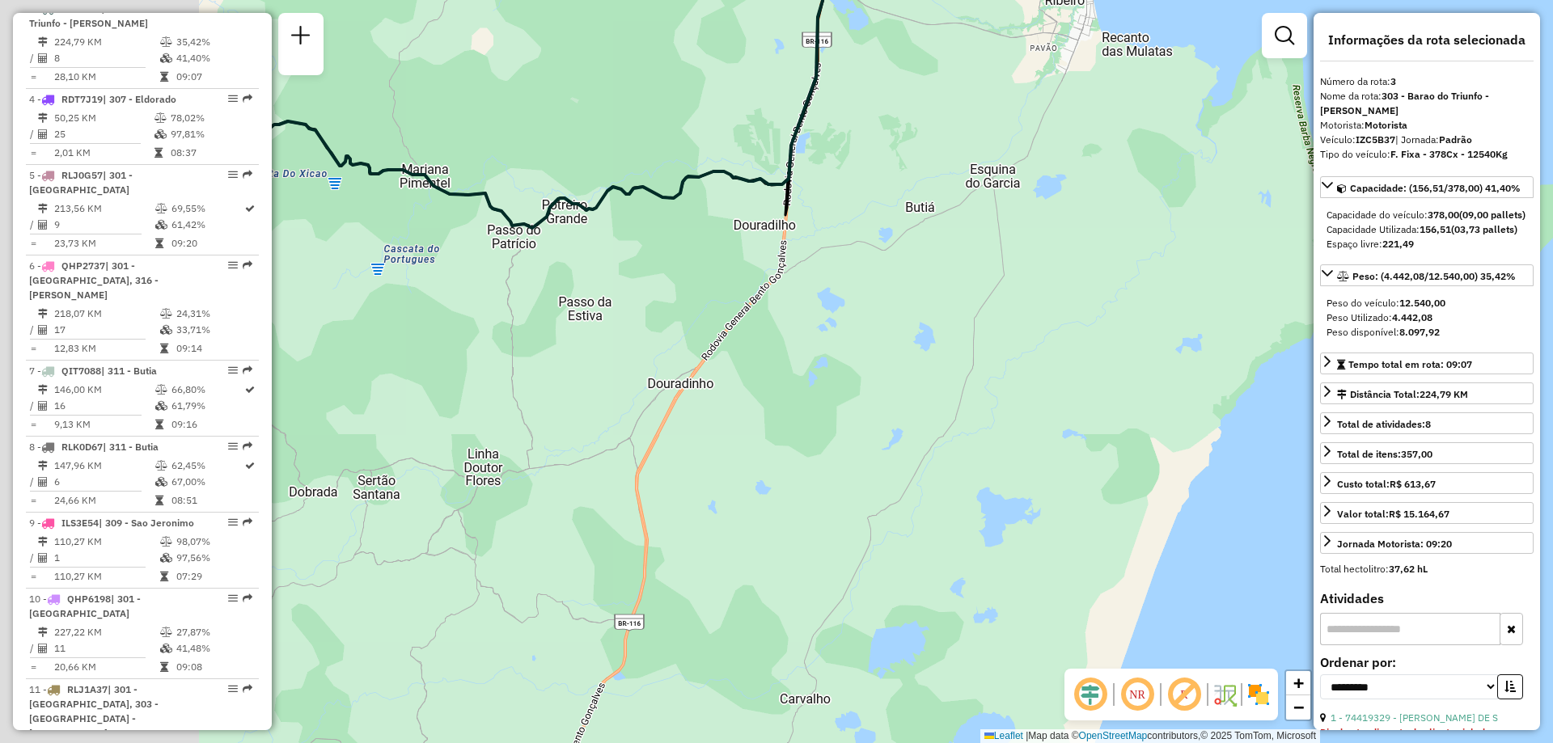
drag, startPoint x: 604, startPoint y: 480, endPoint x: 900, endPoint y: 499, distance: 296.6
click at [889, 497] on div "Janela de atendimento Grade de atendimento Capacidade Transportadoras Veículos …" at bounding box center [776, 371] width 1553 height 743
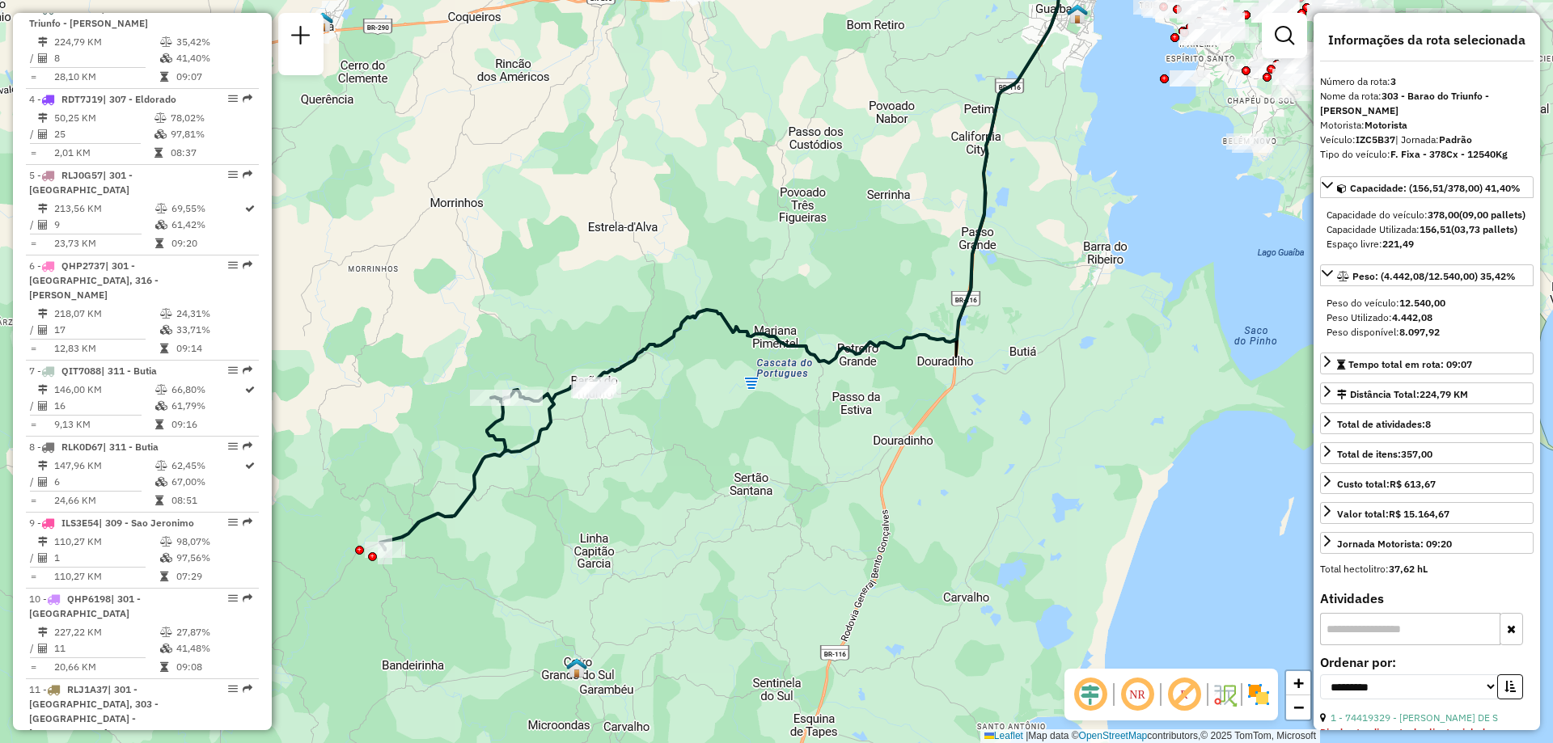
drag, startPoint x: 865, startPoint y: 583, endPoint x: 943, endPoint y: 585, distance: 77.7
click at [943, 585] on div "Janela de atendimento Grade de atendimento Capacidade Transportadoras Veículos …" at bounding box center [776, 371] width 1553 height 743
